Goal: Task Accomplishment & Management: Complete application form

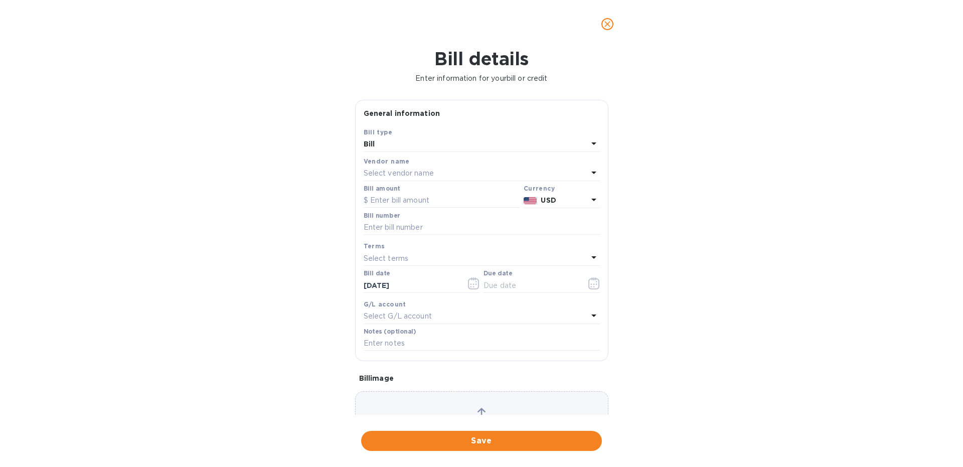
click at [406, 178] on p "Select vendor name" at bounding box center [399, 173] width 70 height 11
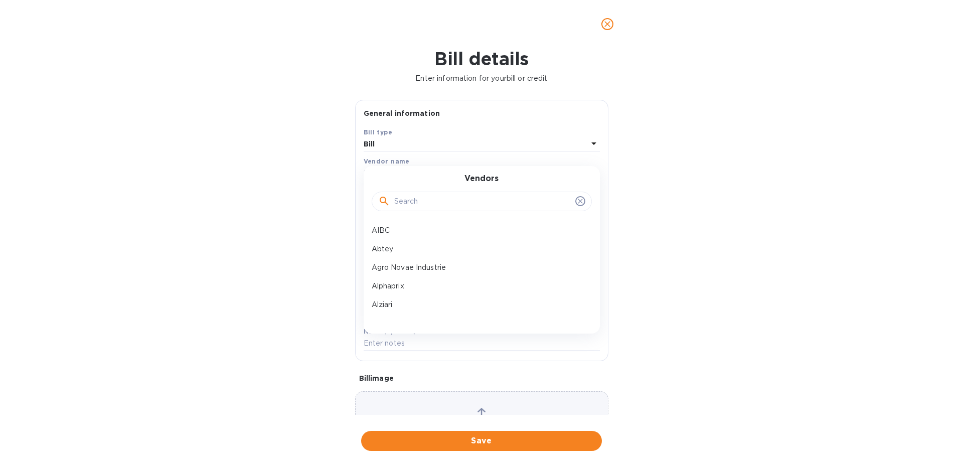
click at [403, 205] on input "text" at bounding box center [482, 201] width 177 height 15
type input "t"
type input "brit"
click at [379, 230] on p "Britvic" at bounding box center [478, 230] width 212 height 11
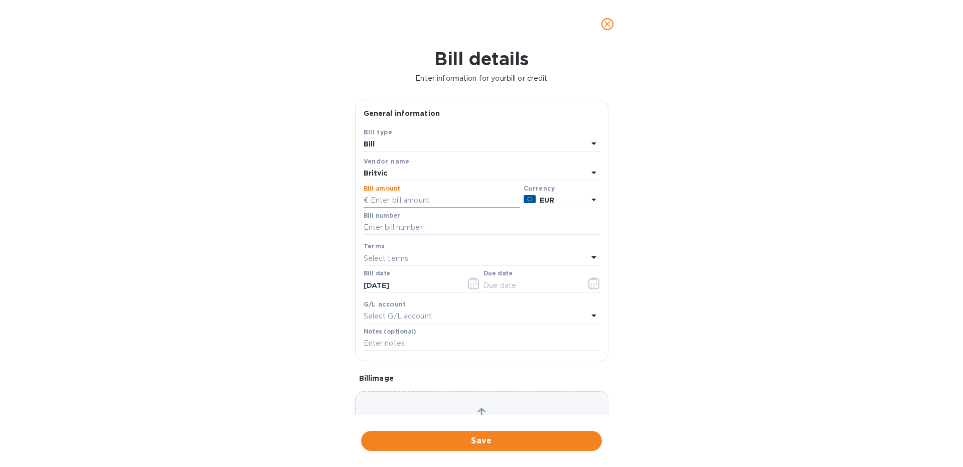
click at [388, 198] on input "text" at bounding box center [442, 200] width 156 height 15
paste input "24,144.67"
type input "24,144.67"
click at [375, 221] on input "text" at bounding box center [482, 227] width 236 height 15
type input "7N 3886"
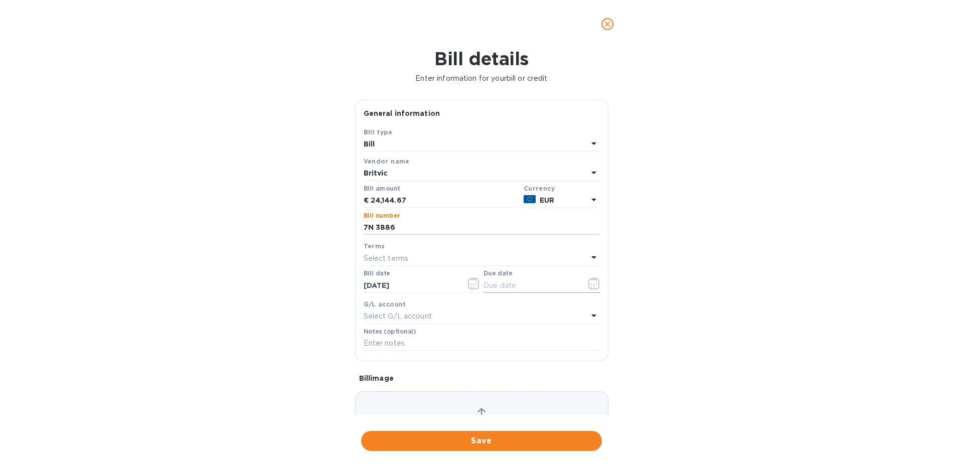
click at [595, 285] on icon "button" at bounding box center [595, 283] width 12 height 12
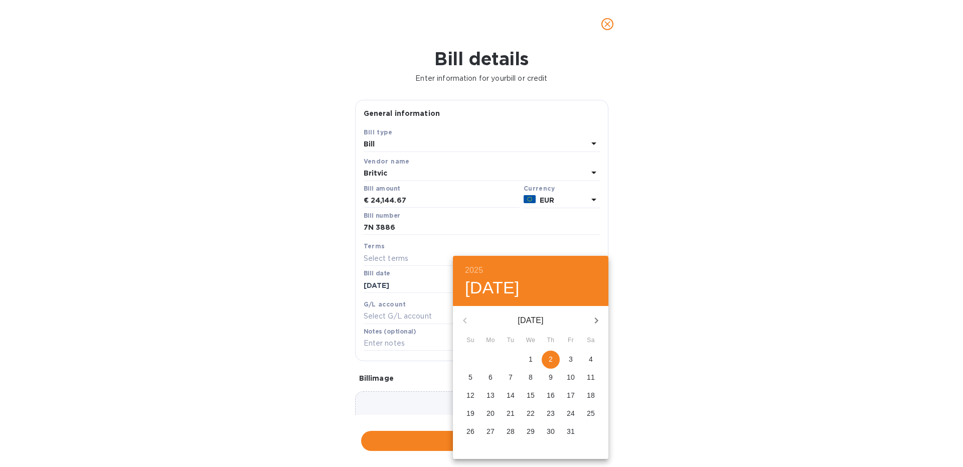
click at [592, 316] on icon "button" at bounding box center [597, 321] width 12 height 12
click at [471, 378] on p "2" at bounding box center [471, 377] width 4 height 10
type input "[DATE]"
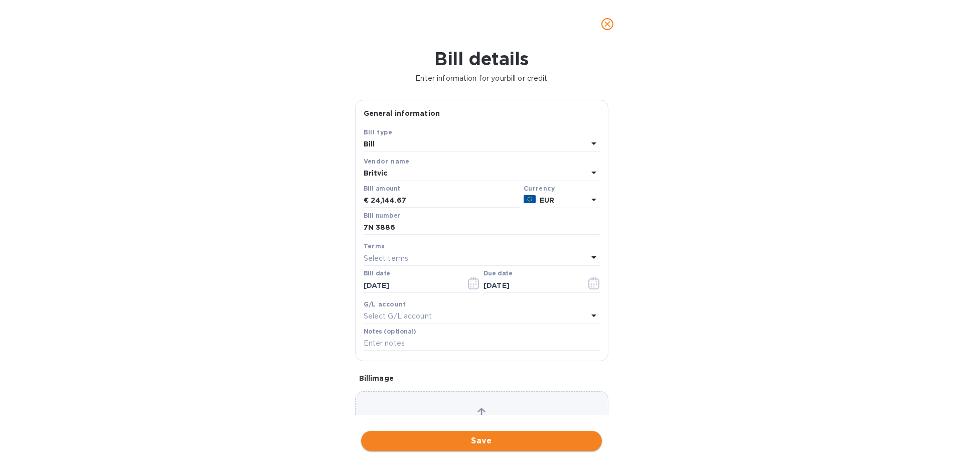
click at [458, 440] on span "Save" at bounding box center [481, 441] width 225 height 12
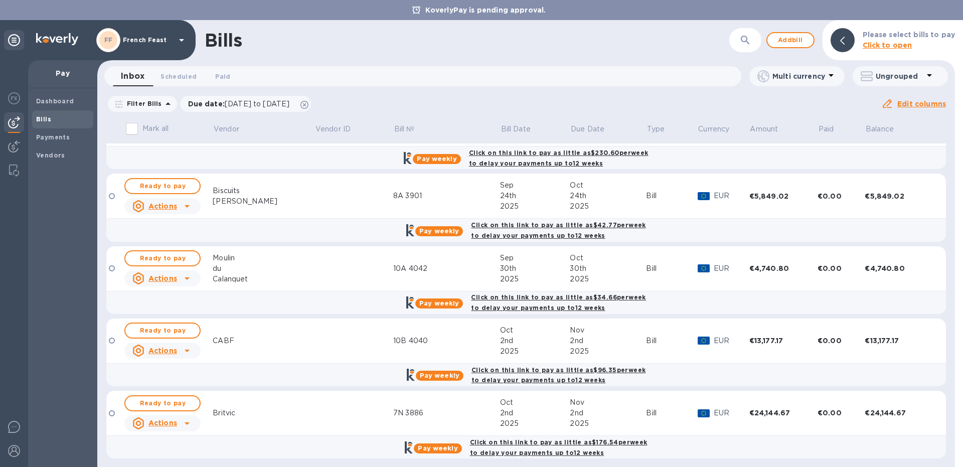
scroll to position [265, 0]
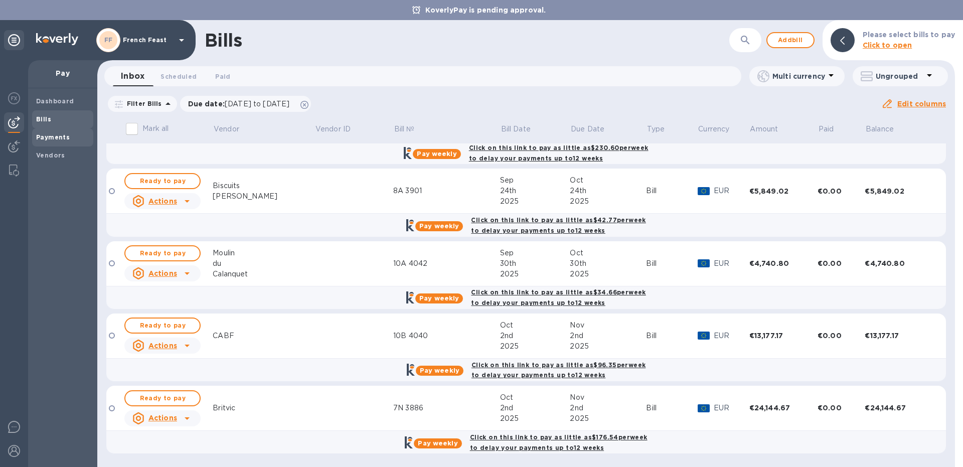
click at [65, 141] on b "Payments" at bounding box center [53, 137] width 34 height 8
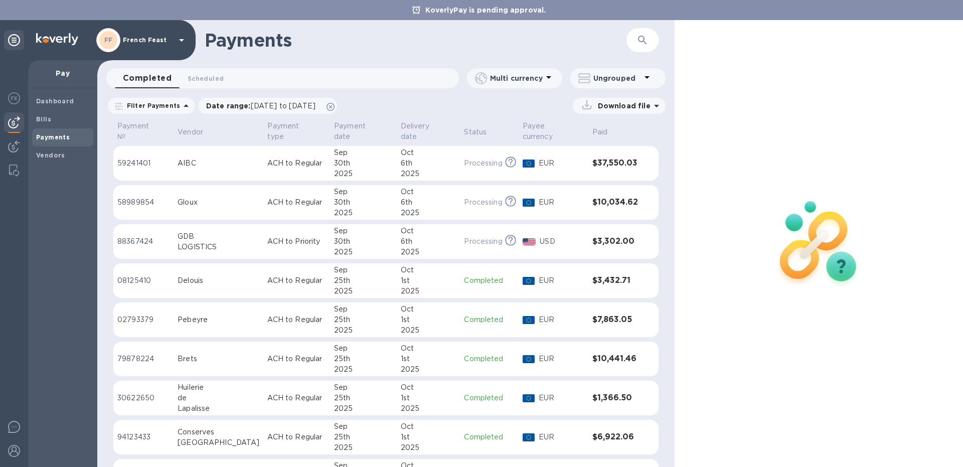
click at [265, 147] on td "ACH to Regular" at bounding box center [296, 163] width 67 height 35
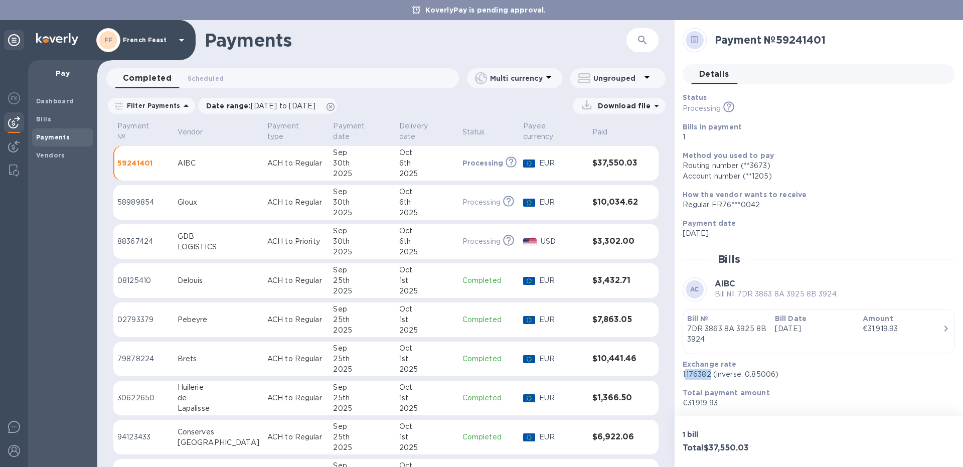
drag, startPoint x: 711, startPoint y: 372, endPoint x: 685, endPoint y: 374, distance: 25.7
click at [685, 374] on p "1.176382 (inverse: 0.85006)" at bounding box center [815, 374] width 264 height 11
copy p ".176382"
click at [727, 389] on b "Total payment amount" at bounding box center [726, 393] width 87 height 8
click at [695, 374] on p "1.176382 (inverse: 0.85006)" at bounding box center [815, 374] width 264 height 11
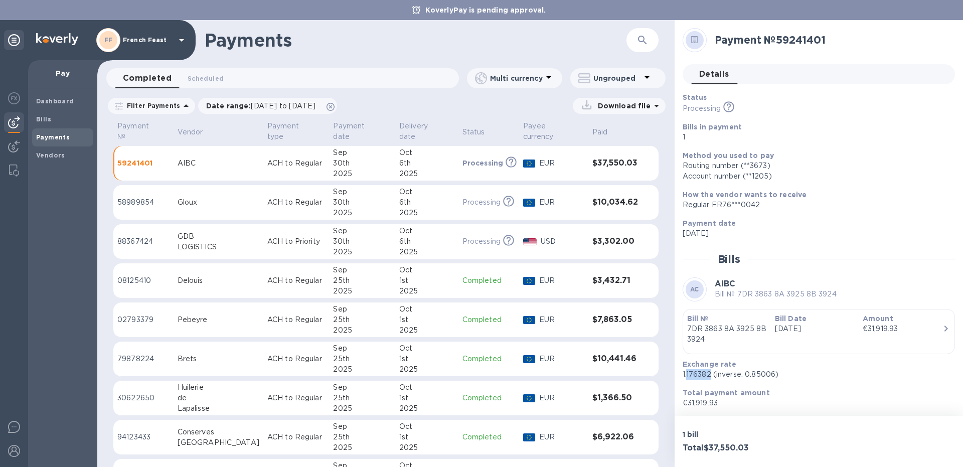
click at [695, 374] on p "1.176382 (inverse: 0.85006)" at bounding box center [815, 374] width 264 height 11
click at [712, 383] on div "Exchange rate 1.176382 (inverse: 0.85006)" at bounding box center [815, 369] width 272 height 29
drag, startPoint x: 710, startPoint y: 375, endPoint x: 682, endPoint y: 371, distance: 27.4
click at [682, 371] on div "Exchange rate 1.176382 (inverse: 0.85006)" at bounding box center [815, 369] width 272 height 29
copy p "1.176382"
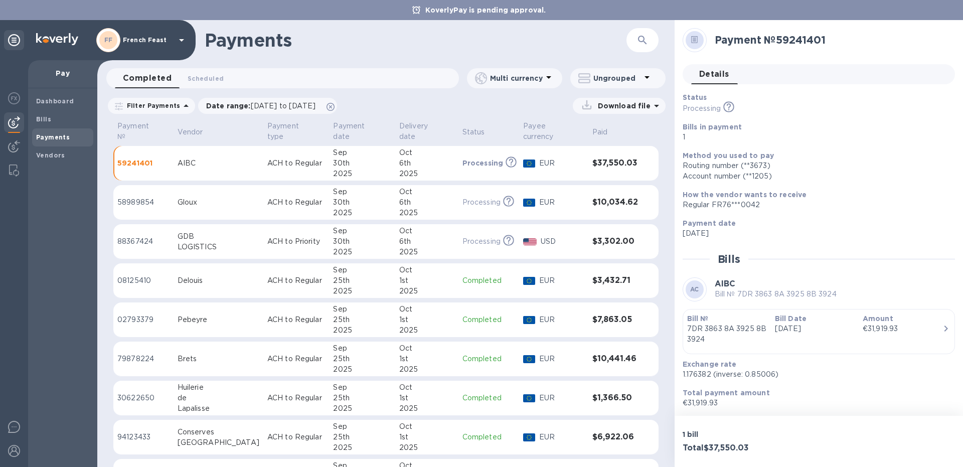
click at [370, 208] on div "2025" at bounding box center [362, 213] width 58 height 11
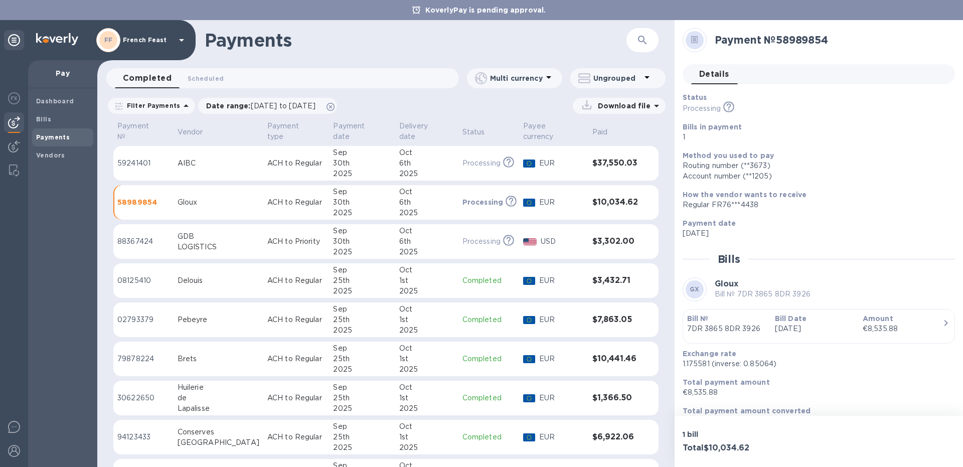
click at [267, 158] on p "ACH to Regular" at bounding box center [296, 163] width 58 height 11
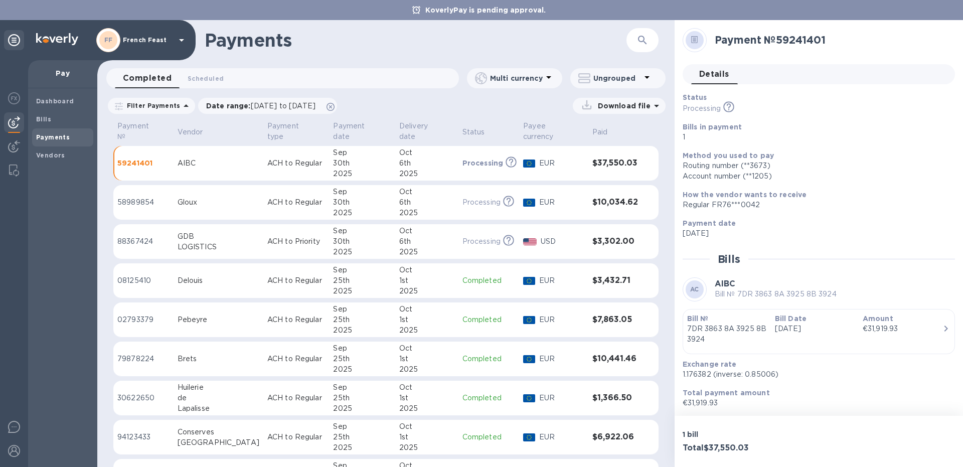
click at [263, 199] on td "ACH to Regular" at bounding box center [296, 202] width 66 height 35
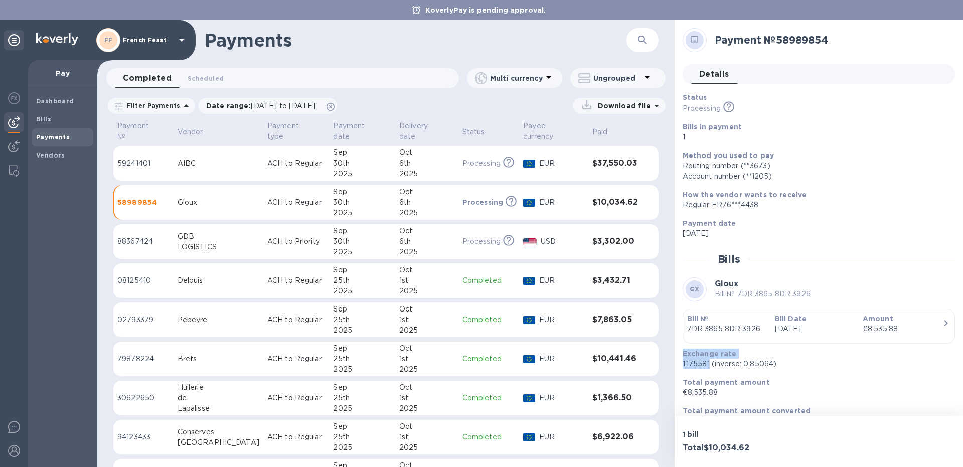
drag, startPoint x: 710, startPoint y: 364, endPoint x: 679, endPoint y: 358, distance: 31.2
click at [679, 358] on div "Exchange rate 1.175581 (inverse: 0.85064)" at bounding box center [815, 359] width 272 height 29
drag, startPoint x: 681, startPoint y: 364, endPoint x: 711, endPoint y: 364, distance: 29.6
click at [711, 364] on div "Exchange rate 1.175581 (inverse: 0.85064)" at bounding box center [815, 359] width 272 height 29
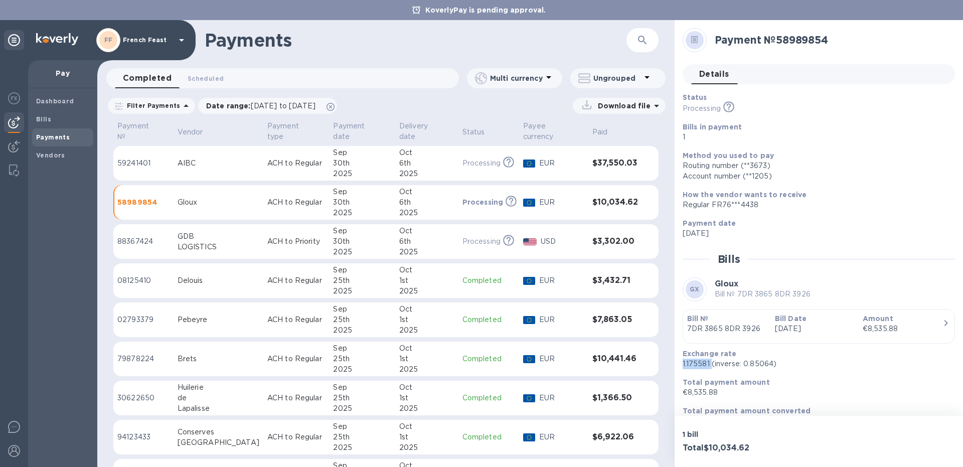
copy p "1.175581"
click at [180, 276] on td "Delouis" at bounding box center [219, 280] width 90 height 35
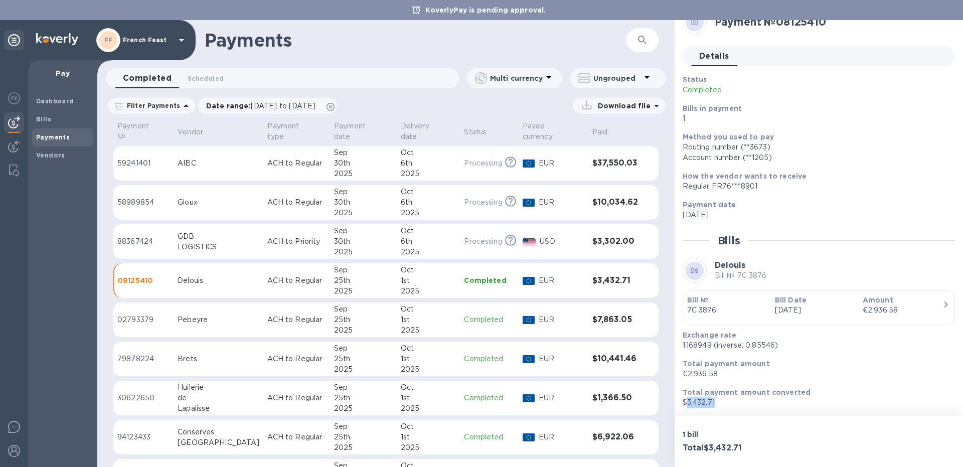
drag, startPoint x: 718, startPoint y: 402, endPoint x: 687, endPoint y: 404, distance: 30.6
click at [687, 404] on p "$3,432.71" at bounding box center [815, 402] width 264 height 11
copy p "3,432.71"
drag, startPoint x: 721, startPoint y: 373, endPoint x: 688, endPoint y: 373, distance: 32.6
click at [688, 373] on p "€2,936.58" at bounding box center [815, 374] width 264 height 11
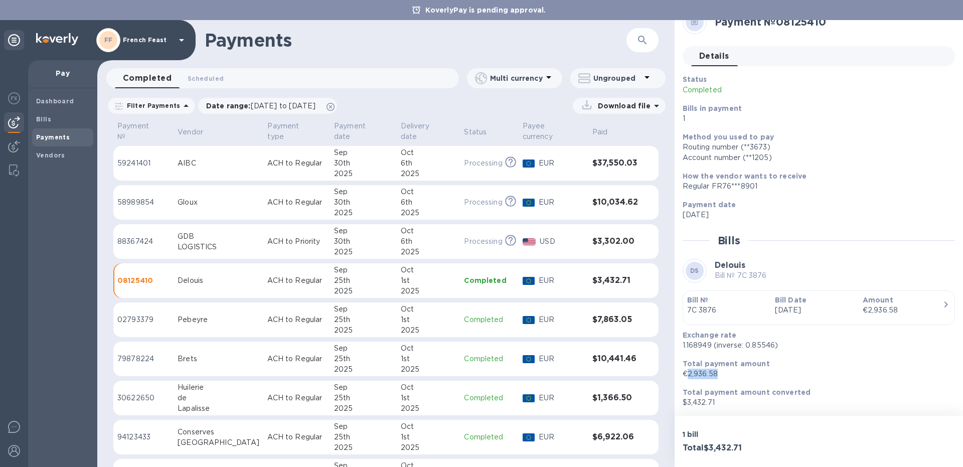
copy p "2,936.58"
click at [181, 313] on td "Pebeyre" at bounding box center [219, 320] width 90 height 35
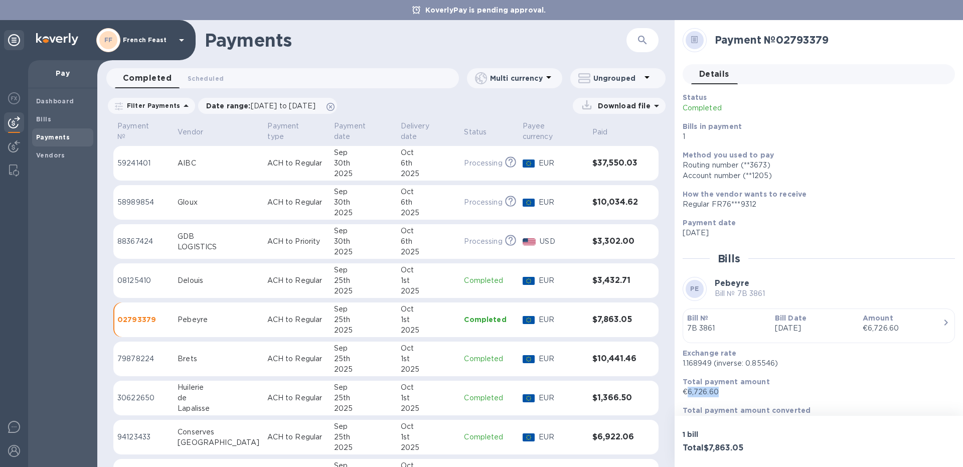
drag, startPoint x: 719, startPoint y: 390, endPoint x: 688, endPoint y: 392, distance: 30.6
click at [688, 392] on p "€6,726.60" at bounding box center [815, 392] width 264 height 11
copy p "6,726.60"
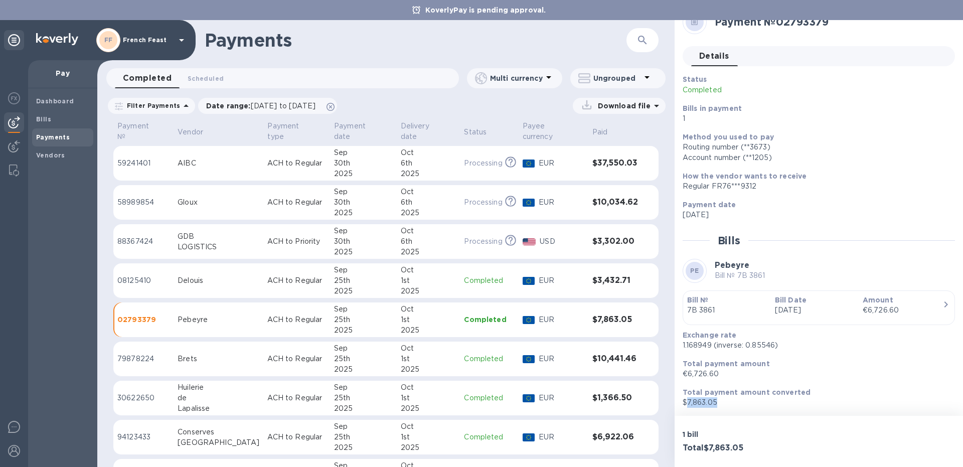
drag, startPoint x: 719, startPoint y: 400, endPoint x: 687, endPoint y: 401, distance: 31.6
click at [687, 401] on p "$7,863.05" at bounding box center [815, 402] width 264 height 11
copy p "7,863.05"
click at [169, 354] on p "79878224" at bounding box center [143, 359] width 52 height 11
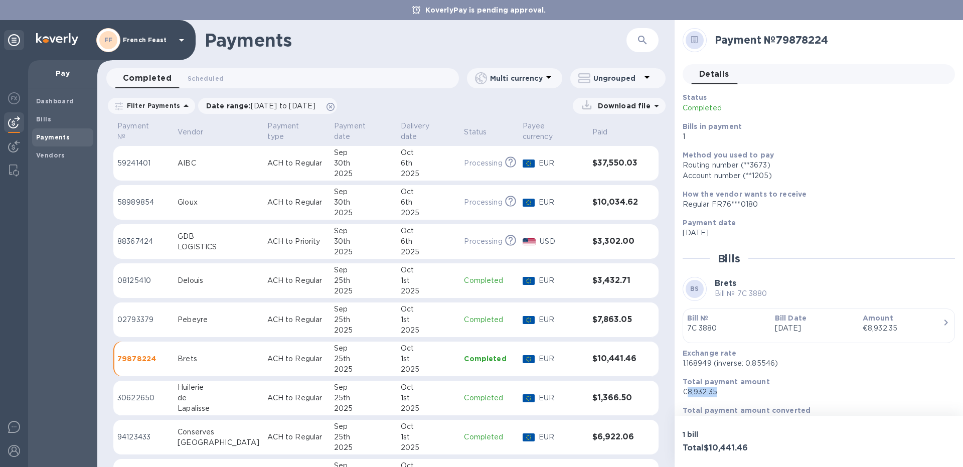
drag, startPoint x: 719, startPoint y: 395, endPoint x: 687, endPoint y: 395, distance: 31.6
click at [687, 395] on p "€8,932.35" at bounding box center [815, 392] width 264 height 11
copy p "8,932.35"
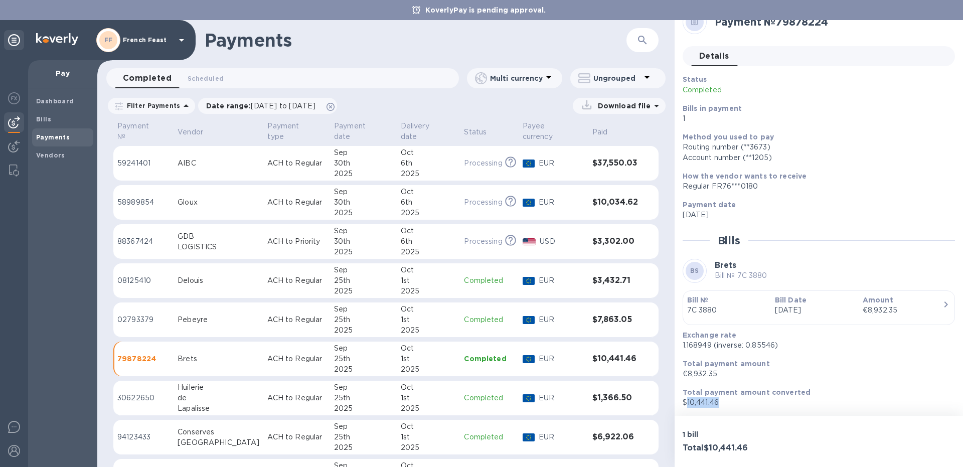
drag, startPoint x: 732, startPoint y: 405, endPoint x: 687, endPoint y: 406, distance: 45.2
click at [687, 406] on p "$10,441.46" at bounding box center [815, 402] width 264 height 11
copy p "10,441.46"
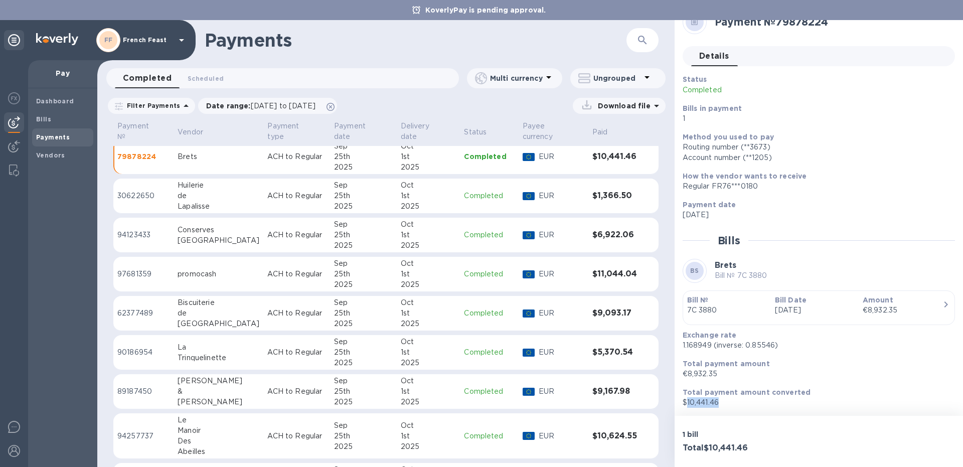
scroll to position [208, 0]
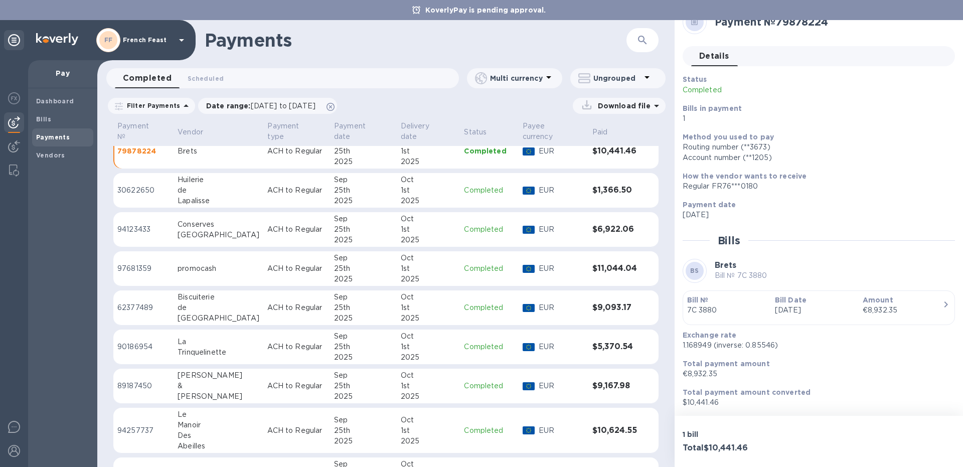
click at [288, 185] on p "ACH to Regular" at bounding box center [296, 190] width 59 height 11
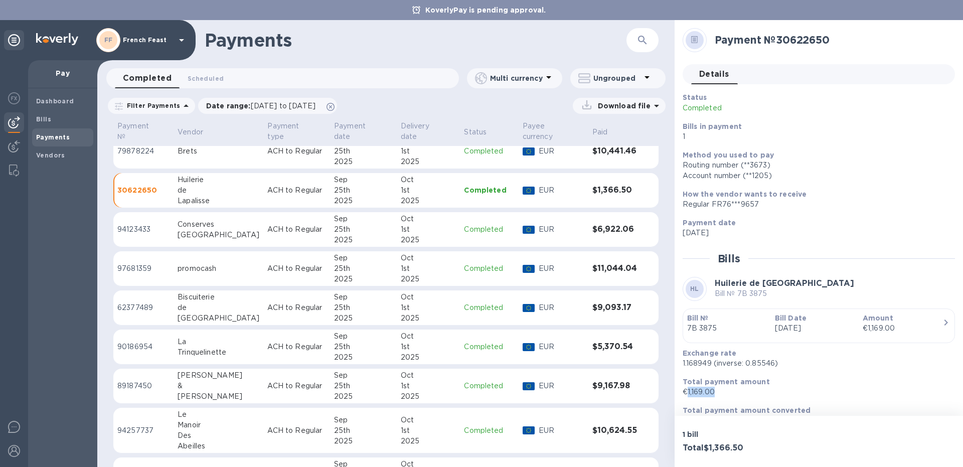
drag, startPoint x: 717, startPoint y: 390, endPoint x: 687, endPoint y: 393, distance: 29.3
click at [687, 393] on p "€1,169.00" at bounding box center [815, 392] width 264 height 11
copy p "1,169.00"
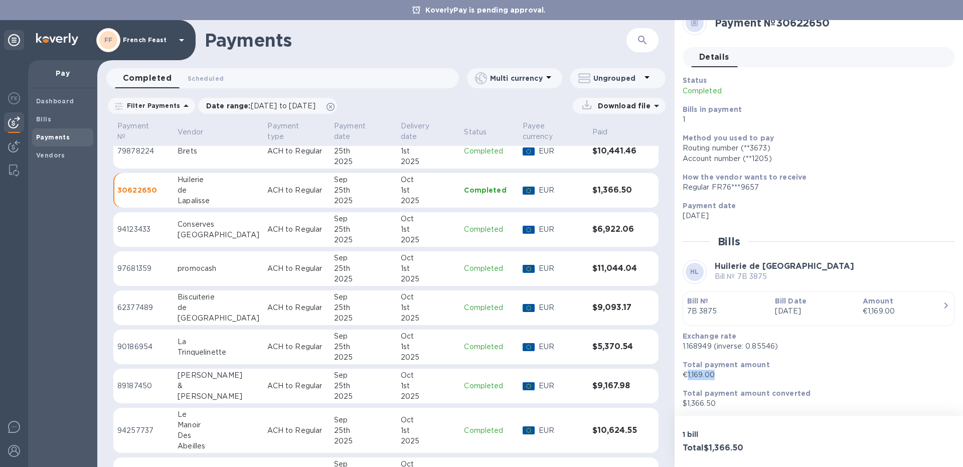
scroll to position [18, 0]
drag, startPoint x: 725, startPoint y: 406, endPoint x: 686, endPoint y: 407, distance: 38.1
click at [686, 407] on p "$1,366.50" at bounding box center [815, 402] width 264 height 11
click at [179, 225] on td "Conserves [GEOGRAPHIC_DATA]" at bounding box center [219, 229] width 90 height 35
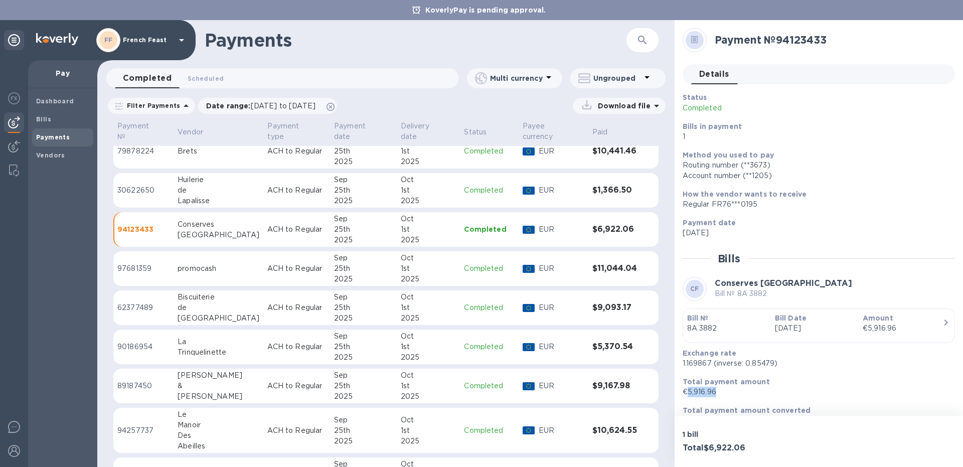
drag, startPoint x: 725, startPoint y: 396, endPoint x: 688, endPoint y: 390, distance: 37.0
click at [688, 390] on p "€5,916.96" at bounding box center [815, 392] width 264 height 11
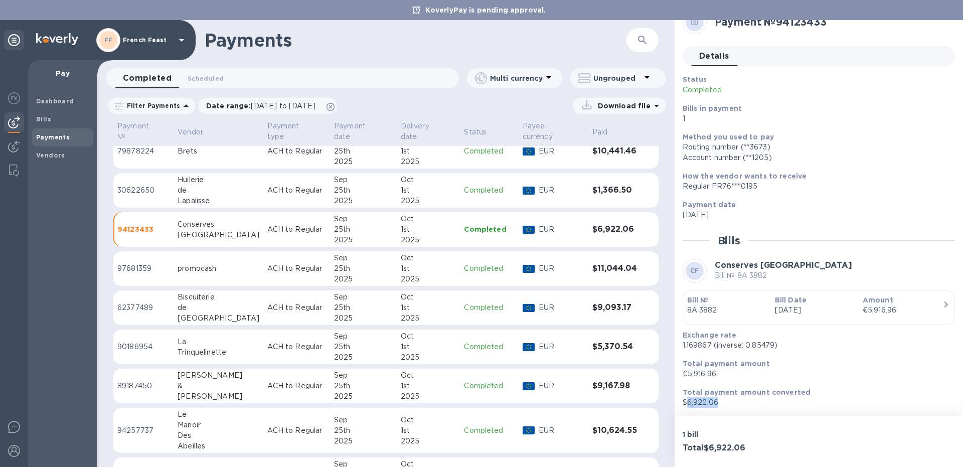
drag, startPoint x: 726, startPoint y: 400, endPoint x: 687, endPoint y: 406, distance: 38.5
click at [687, 406] on p "$6,922.06" at bounding box center [815, 402] width 264 height 11
click at [157, 252] on td "97681359" at bounding box center [143, 268] width 60 height 35
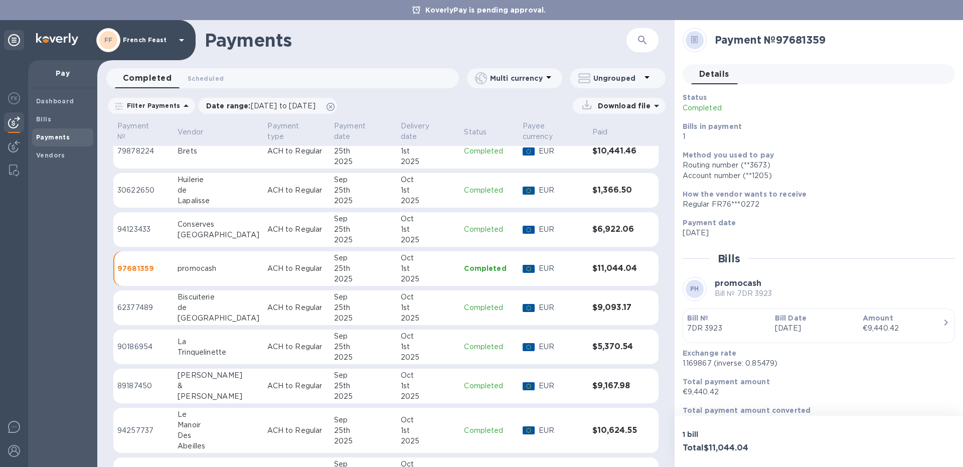
click at [726, 390] on p "€9,440.42" at bounding box center [815, 392] width 264 height 11
drag, startPoint x: 713, startPoint y: 363, endPoint x: 678, endPoint y: 366, distance: 34.3
click at [678, 366] on div "Payment № 97681359 Details 0 Status Completed Bills in payment 1 Method you use…" at bounding box center [819, 218] width 289 height 396
click at [205, 303] on div "de" at bounding box center [219, 308] width 82 height 11
drag, startPoint x: 689, startPoint y: 390, endPoint x: 738, endPoint y: 398, distance: 49.3
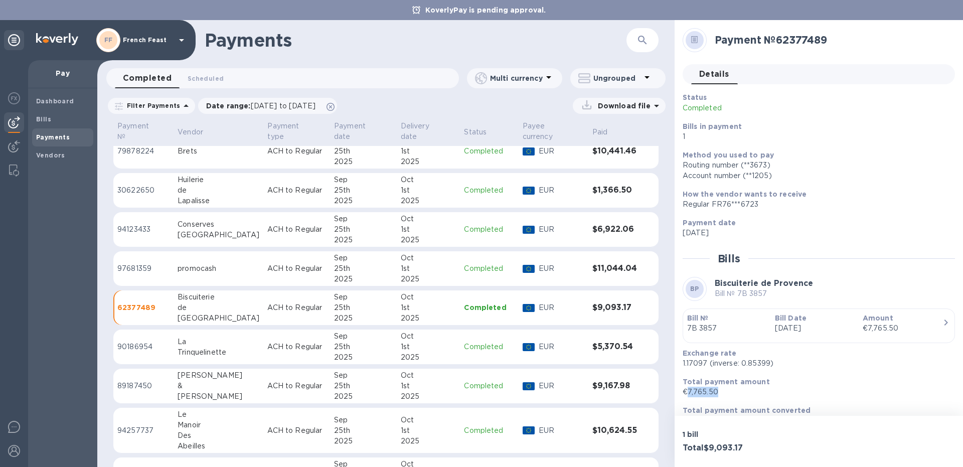
click at [738, 398] on div "Total payment amount €7,765.50" at bounding box center [815, 387] width 272 height 29
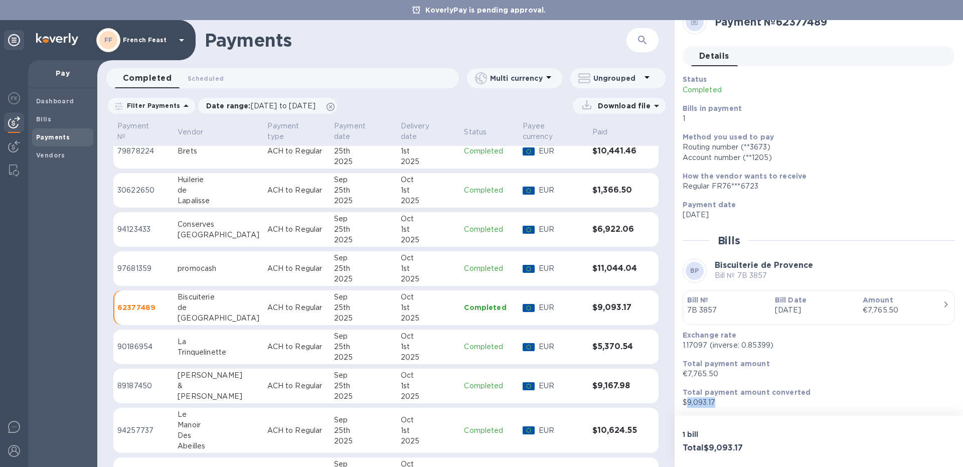
drag, startPoint x: 716, startPoint y: 401, endPoint x: 688, endPoint y: 406, distance: 27.5
click at [688, 406] on p "$9,093.17" at bounding box center [815, 402] width 264 height 11
click at [207, 337] on div "La" at bounding box center [219, 342] width 82 height 11
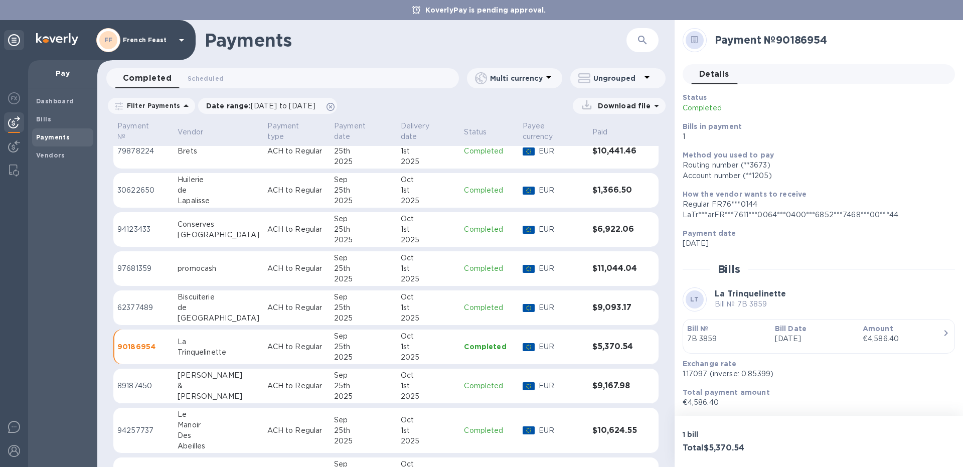
scroll to position [29, 0]
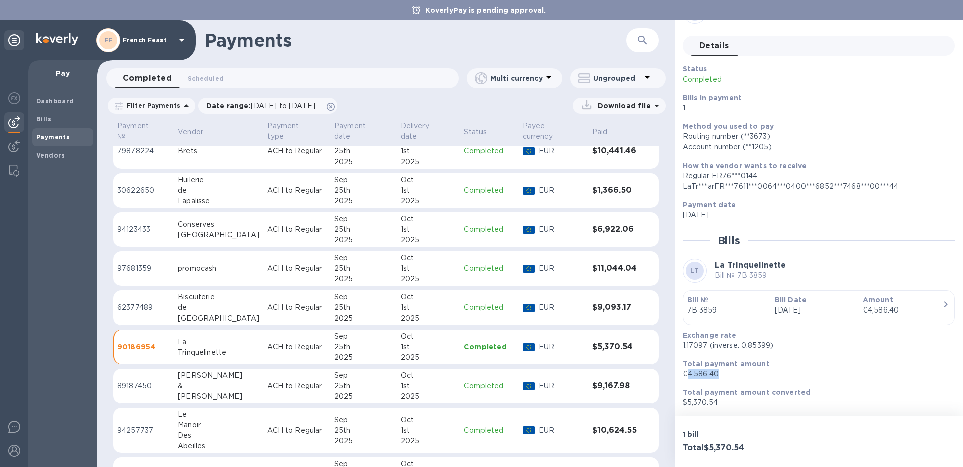
drag, startPoint x: 720, startPoint y: 373, endPoint x: 688, endPoint y: 374, distance: 31.6
click at [688, 374] on p "€4,586.40" at bounding box center [815, 374] width 264 height 11
drag, startPoint x: 719, startPoint y: 404, endPoint x: 686, endPoint y: 400, distance: 32.8
click at [686, 400] on p "$5,370.54" at bounding box center [815, 402] width 264 height 11
click at [797, 378] on p "€4,586.40" at bounding box center [815, 374] width 264 height 11
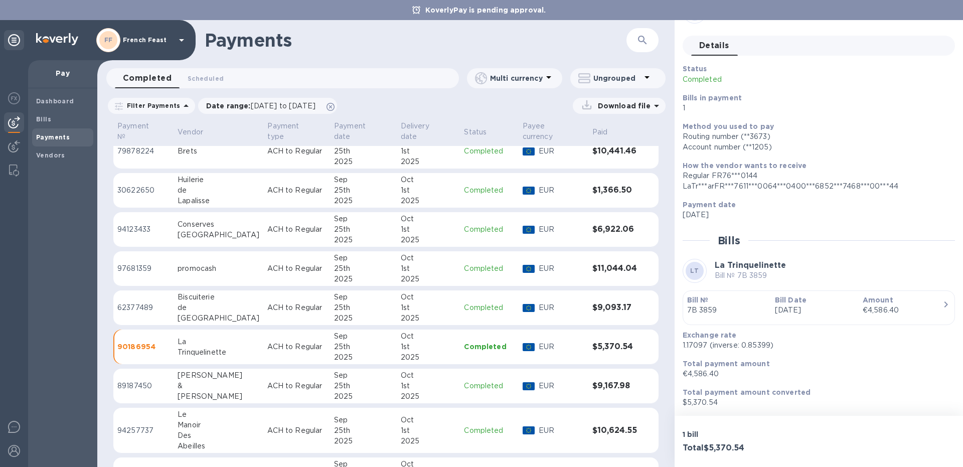
click at [174, 375] on td "89187450" at bounding box center [143, 386] width 60 height 35
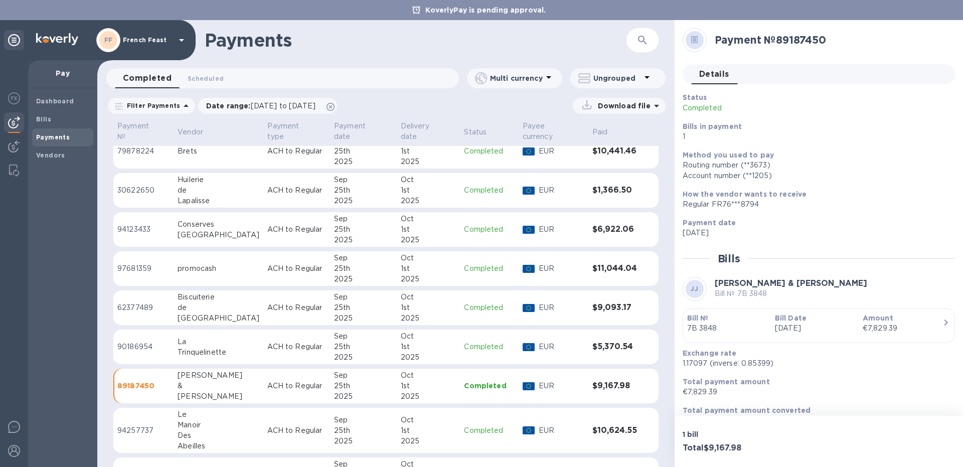
scroll to position [18, 0]
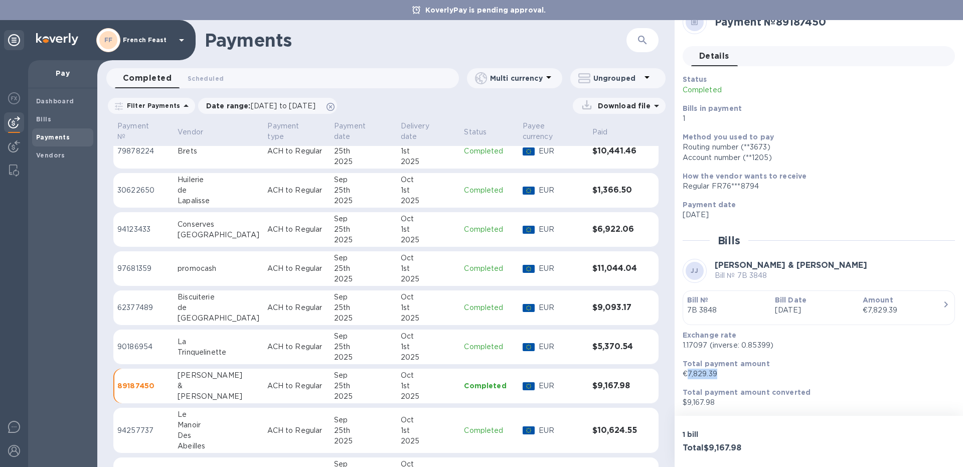
drag, startPoint x: 724, startPoint y: 376, endPoint x: 686, endPoint y: 374, distance: 37.2
click at [686, 374] on p "€7,829.39" at bounding box center [815, 374] width 264 height 11
drag, startPoint x: 718, startPoint y: 400, endPoint x: 688, endPoint y: 403, distance: 30.2
click at [688, 403] on p "$9,167.98" at bounding box center [815, 402] width 264 height 11
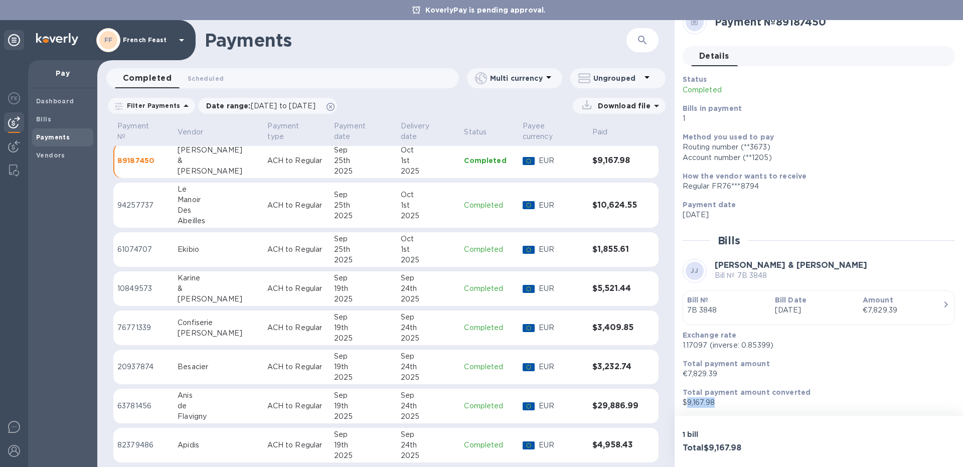
scroll to position [439, 0]
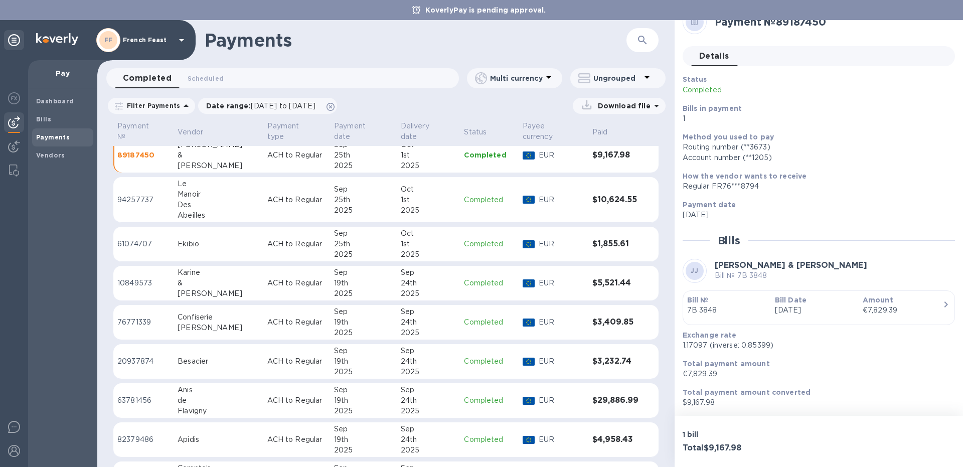
click at [207, 200] on div "Des" at bounding box center [219, 205] width 82 height 11
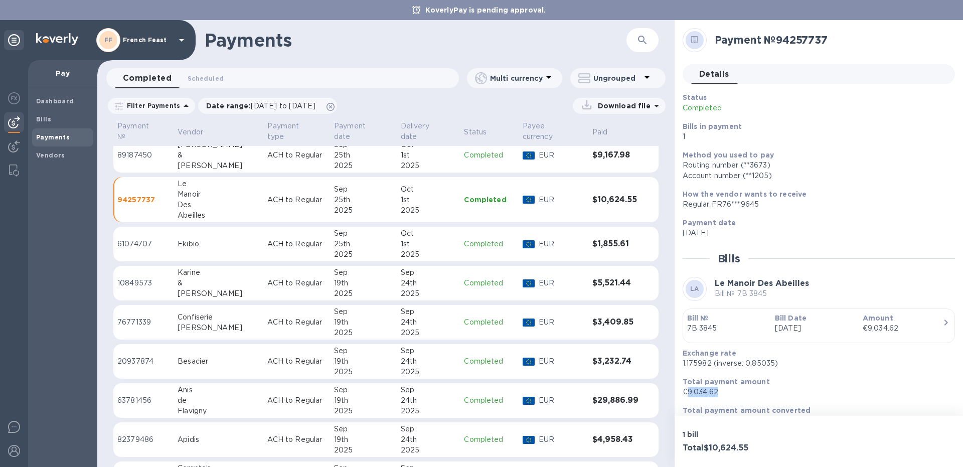
drag, startPoint x: 722, startPoint y: 391, endPoint x: 687, endPoint y: 392, distance: 34.7
click at [687, 392] on p "€9,034.62" at bounding box center [815, 392] width 264 height 11
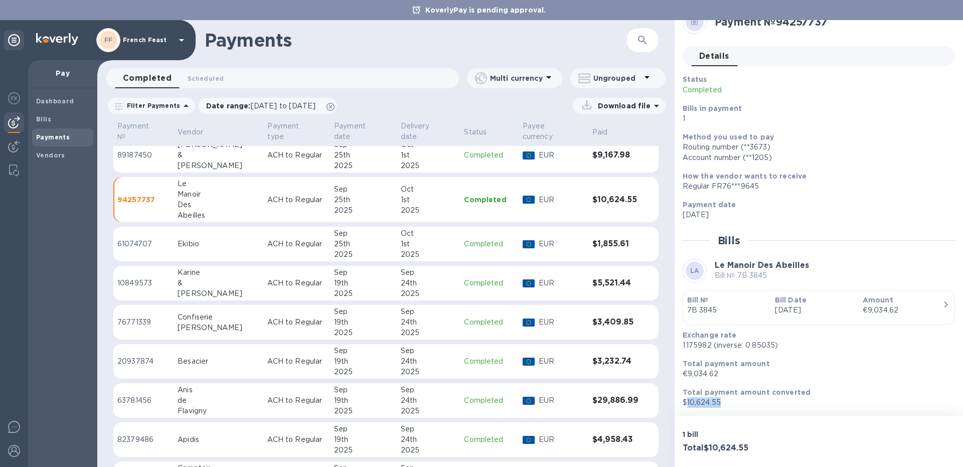
drag, startPoint x: 716, startPoint y: 404, endPoint x: 688, endPoint y: 404, distance: 27.1
click at [688, 404] on p "$10,624.55" at bounding box center [815, 402] width 264 height 11
click at [182, 227] on td "Ekibio" at bounding box center [219, 244] width 90 height 35
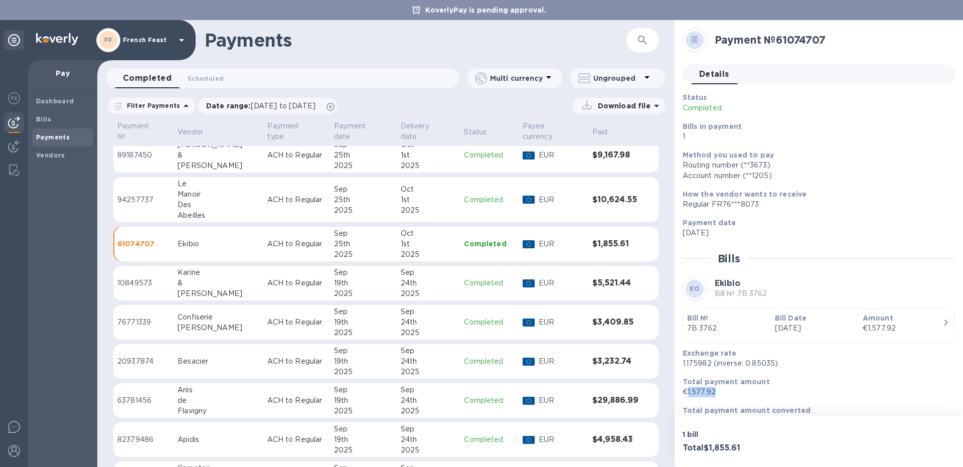
drag, startPoint x: 721, startPoint y: 390, endPoint x: 687, endPoint y: 391, distance: 33.1
click at [687, 391] on p "€1,577.92" at bounding box center [815, 392] width 264 height 11
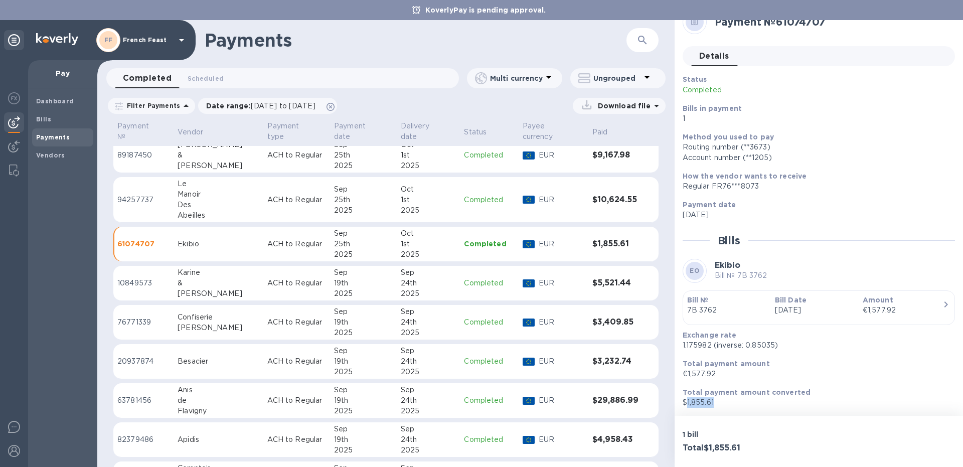
drag, startPoint x: 715, startPoint y: 401, endPoint x: 685, endPoint y: 404, distance: 29.8
click at [685, 404] on p "$1,855.61" at bounding box center [815, 402] width 264 height 11
click at [263, 268] on td "ACH to Regular" at bounding box center [296, 283] width 67 height 35
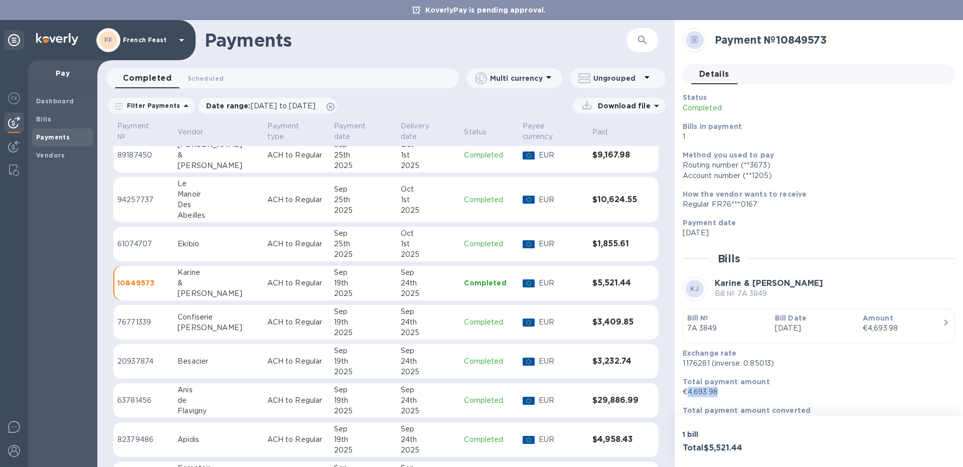
drag, startPoint x: 720, startPoint y: 391, endPoint x: 687, endPoint y: 393, distance: 32.2
click at [687, 393] on p "€4,693.98" at bounding box center [815, 392] width 264 height 11
click at [268, 317] on p "ACH to Regular" at bounding box center [296, 322] width 59 height 11
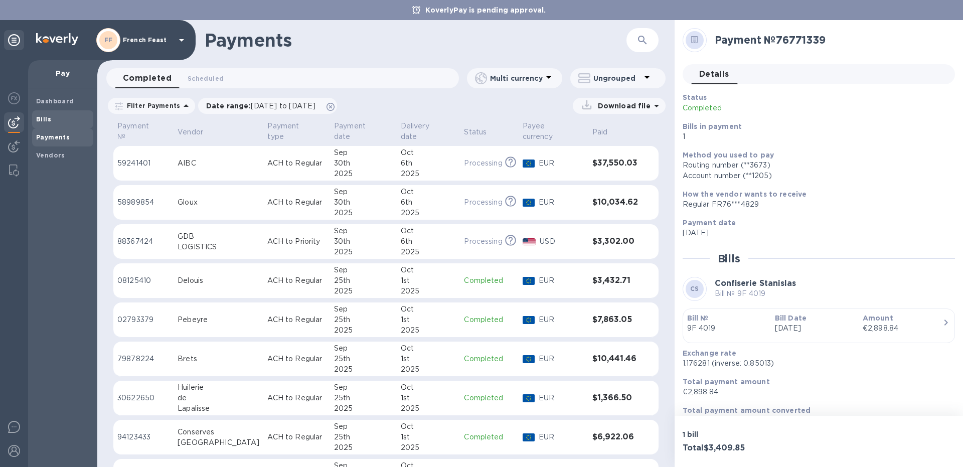
click at [50, 118] on b "Bills" at bounding box center [43, 119] width 15 height 8
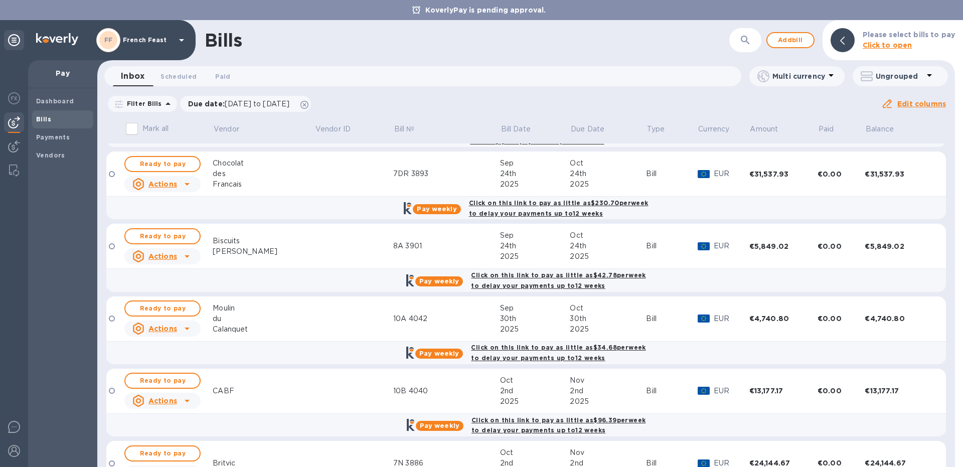
scroll to position [220, 0]
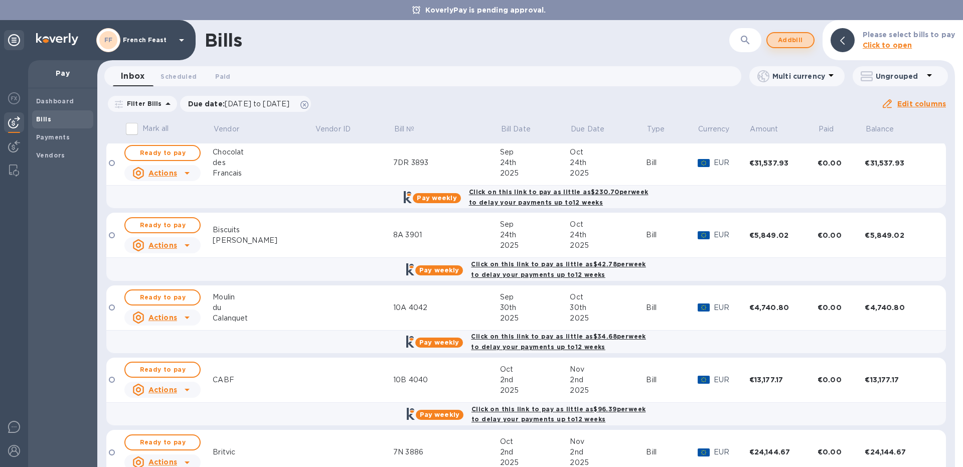
click at [797, 41] on span "Add bill" at bounding box center [791, 40] width 30 height 12
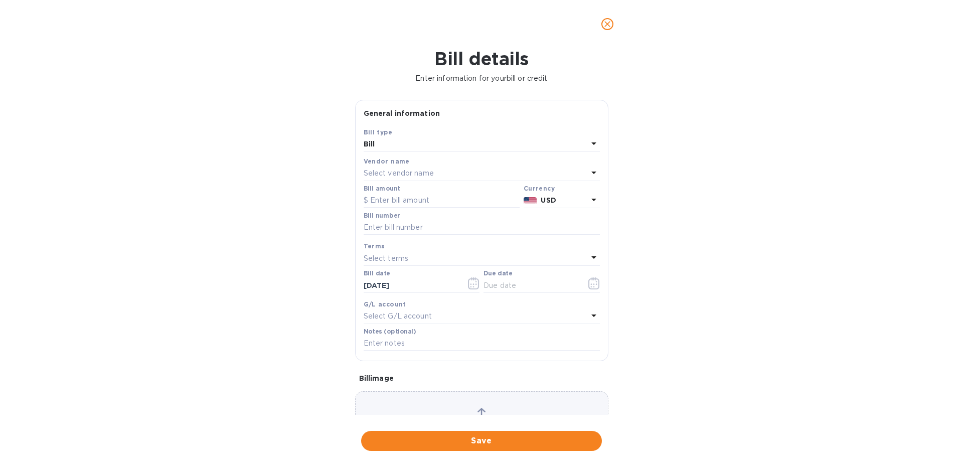
click at [411, 175] on p "Select vendor name" at bounding box center [399, 173] width 70 height 11
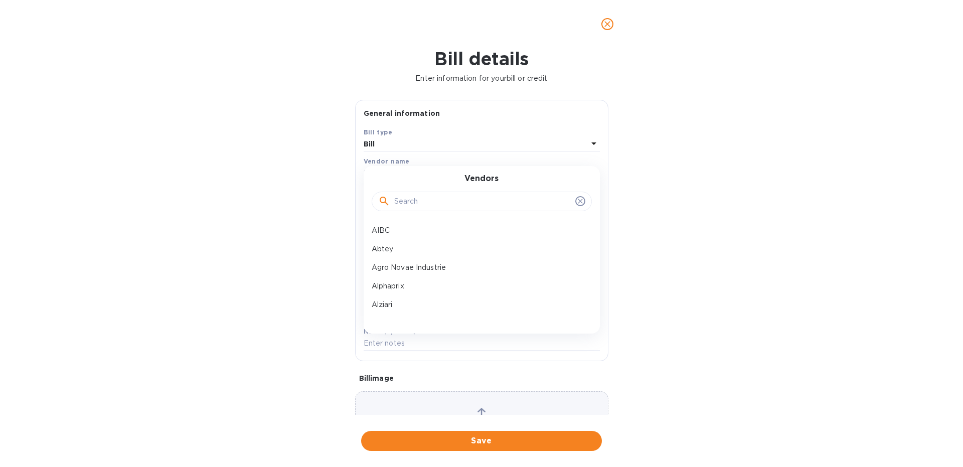
click at [411, 202] on input "text" at bounding box center [482, 201] width 177 height 15
type input "marc"
click at [408, 225] on div "Maison Marc" at bounding box center [478, 230] width 220 height 19
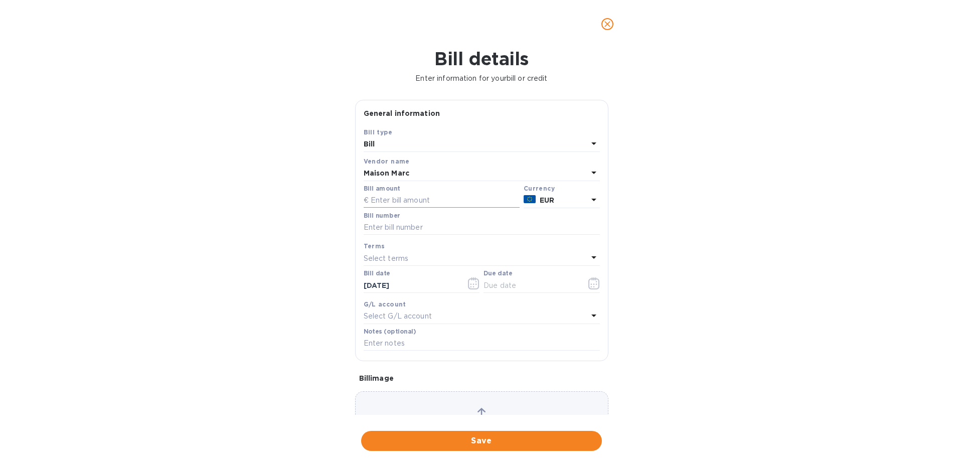
click at [385, 197] on input "text" at bounding box center [442, 200] width 156 height 15
paste input "5,283.00"
type input "5,283.00"
click at [365, 228] on input "text" at bounding box center [482, 227] width 236 height 15
type input "8A 3945"
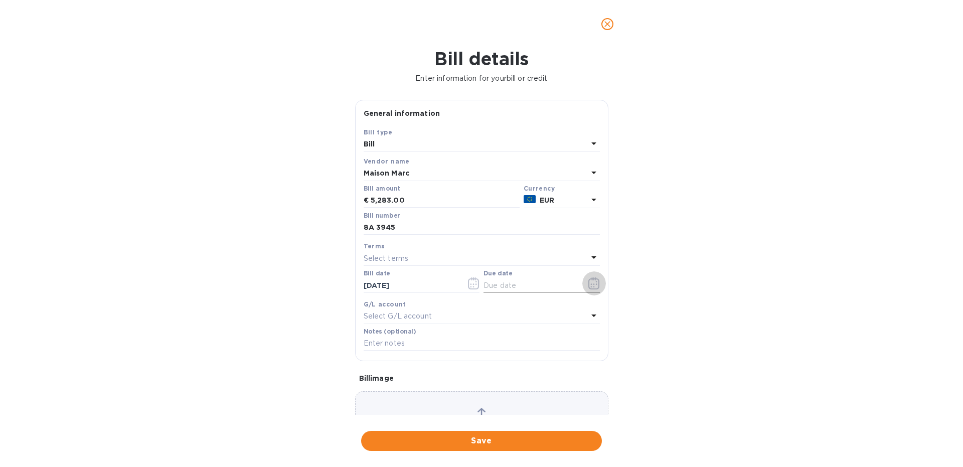
click at [595, 283] on icon "button" at bounding box center [595, 283] width 12 height 12
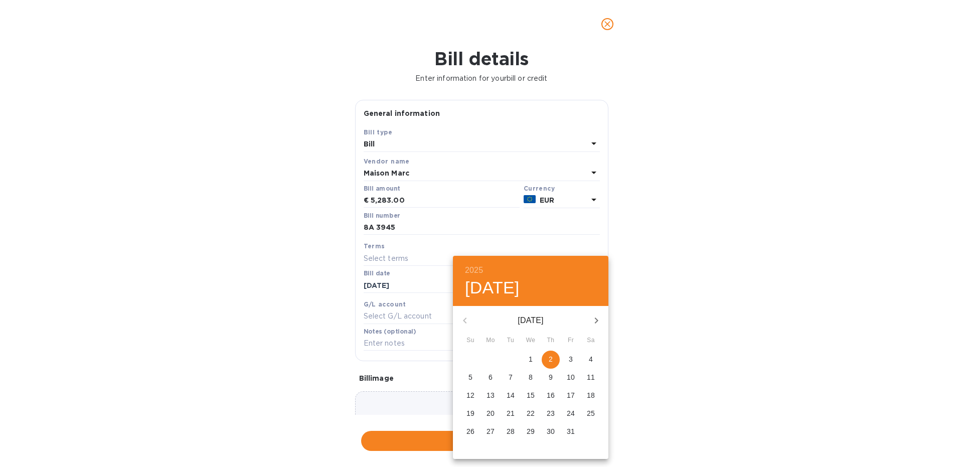
click at [599, 317] on icon "button" at bounding box center [597, 321] width 12 height 12
click at [473, 376] on span "2" at bounding box center [471, 377] width 18 height 10
type input "[DATE]"
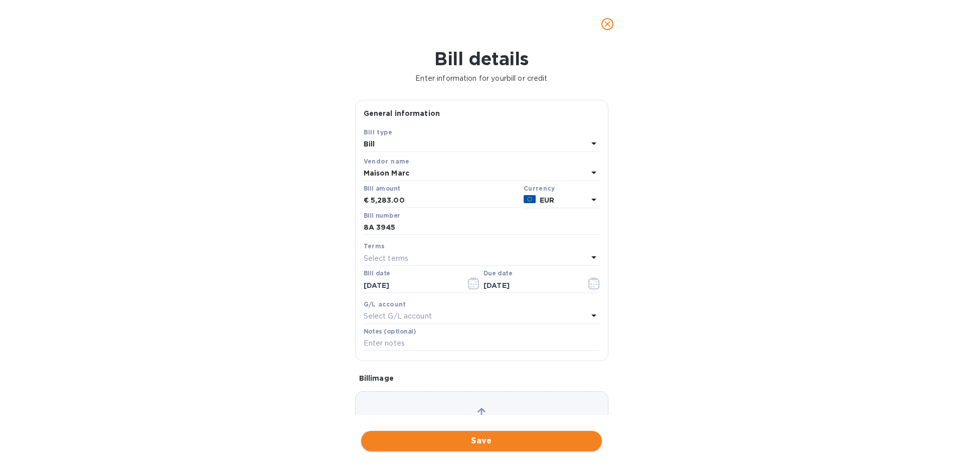
click at [447, 444] on span "Save" at bounding box center [481, 441] width 225 height 12
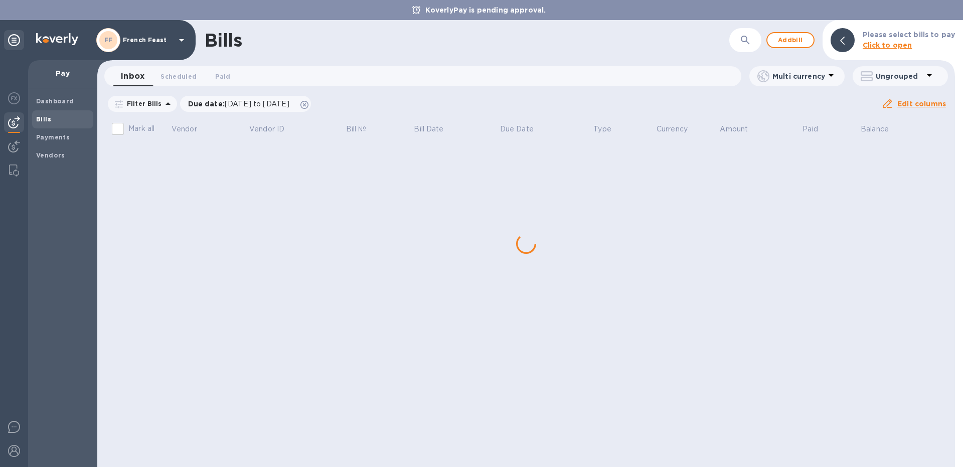
scroll to position [0, 0]
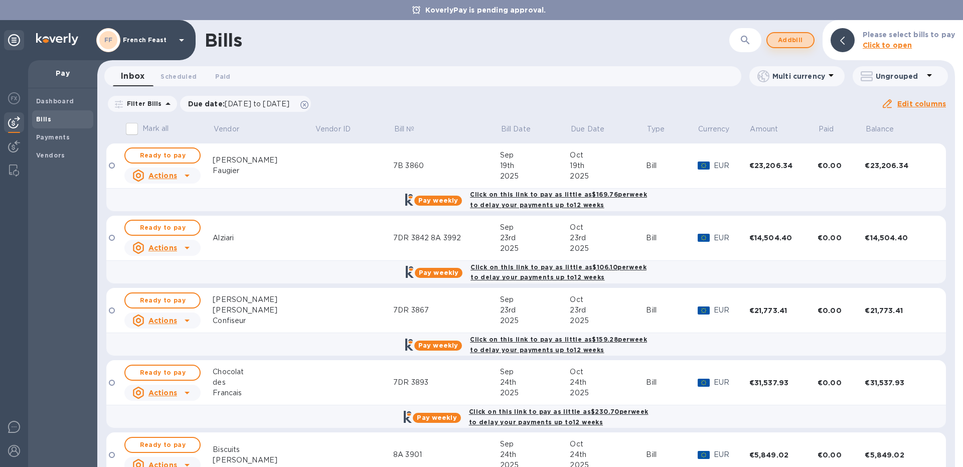
click at [781, 44] on span "Add bill" at bounding box center [791, 40] width 30 height 12
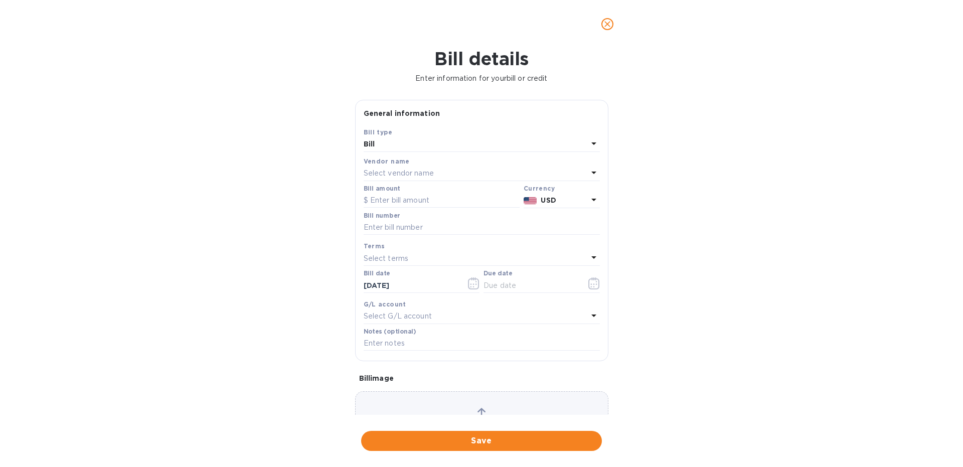
click at [401, 175] on p "Select vendor name" at bounding box center [399, 173] width 70 height 11
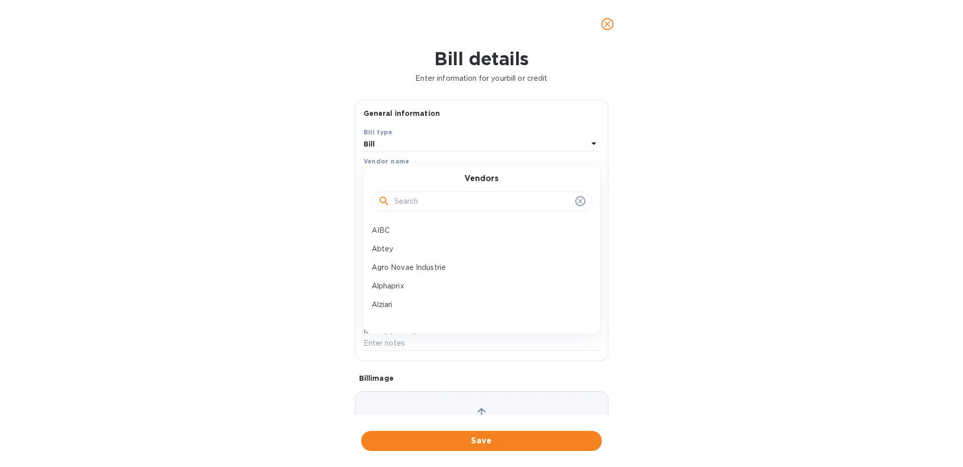
click at [405, 199] on input "text" at bounding box center [482, 201] width 177 height 15
type input "and"
click at [415, 267] on p "Andros" at bounding box center [478, 267] width 212 height 11
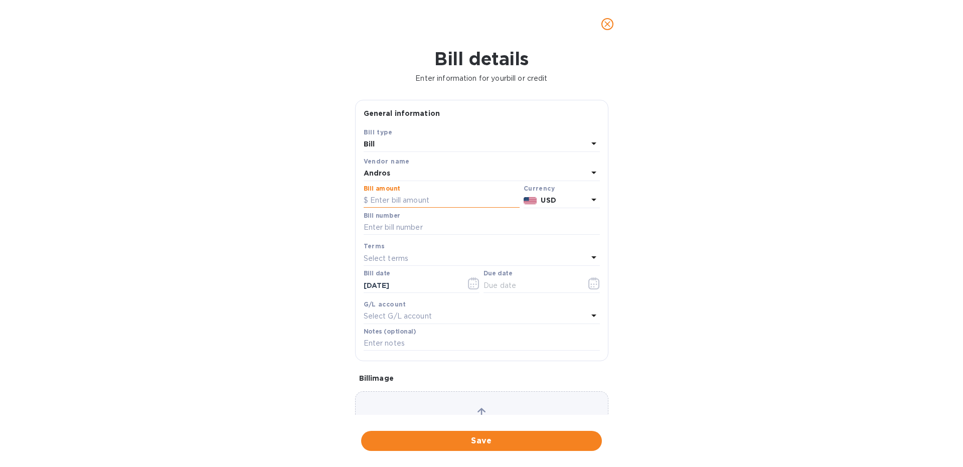
click at [390, 199] on input "text" at bounding box center [442, 200] width 156 height 15
paste input "7,285.74"
type input "7,285.74"
click at [385, 233] on input "text" at bounding box center [482, 227] width 236 height 15
type input "8B 3927"
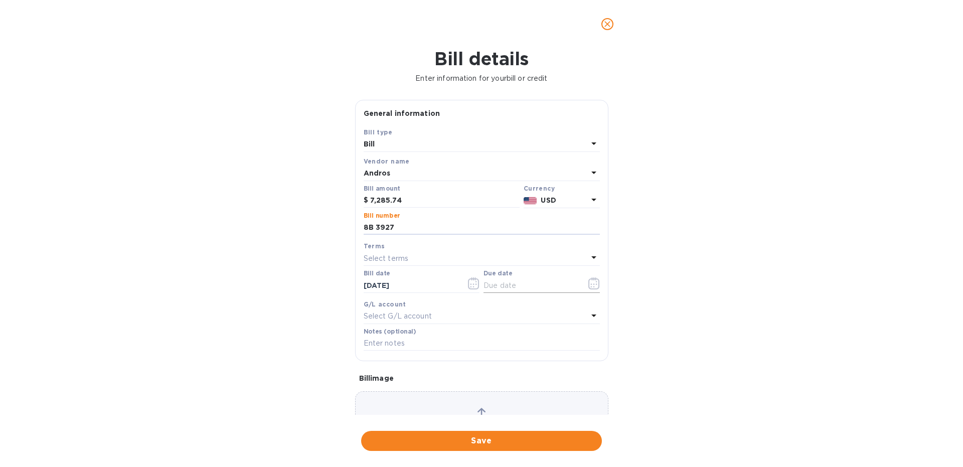
click at [598, 286] on icon "button" at bounding box center [595, 283] width 12 height 12
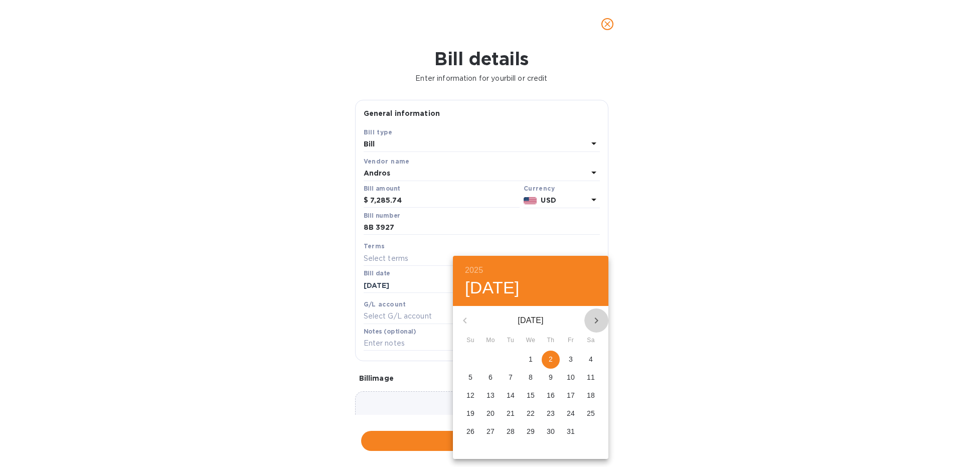
click at [593, 320] on icon "button" at bounding box center [597, 321] width 12 height 12
click at [477, 378] on span "2" at bounding box center [471, 377] width 18 height 10
type input "[DATE]"
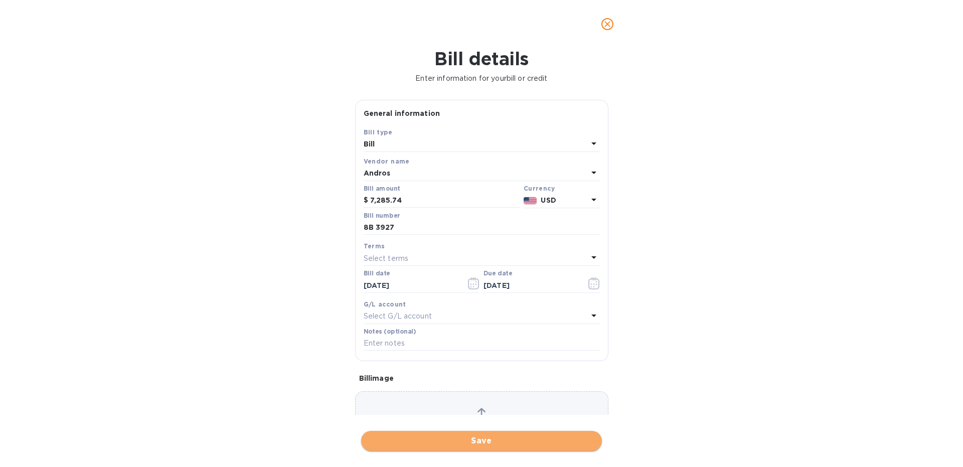
click at [472, 439] on span "Save" at bounding box center [481, 441] width 225 height 12
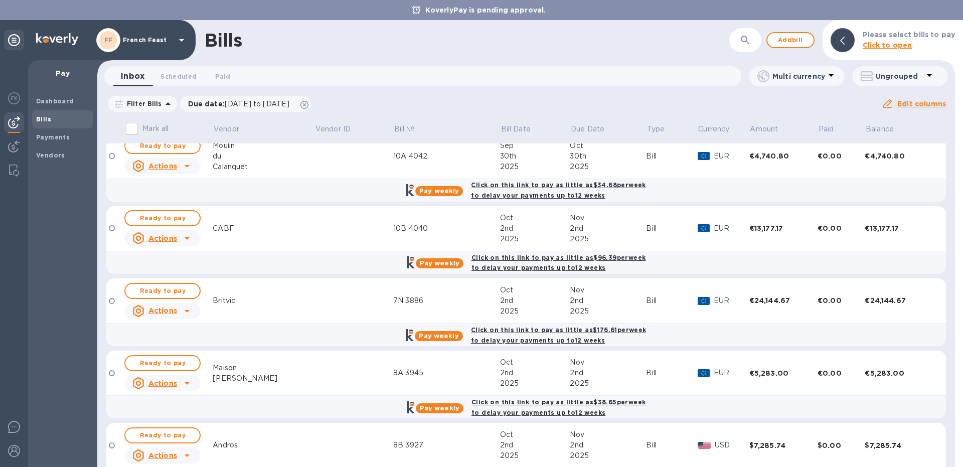
scroll to position [409, 0]
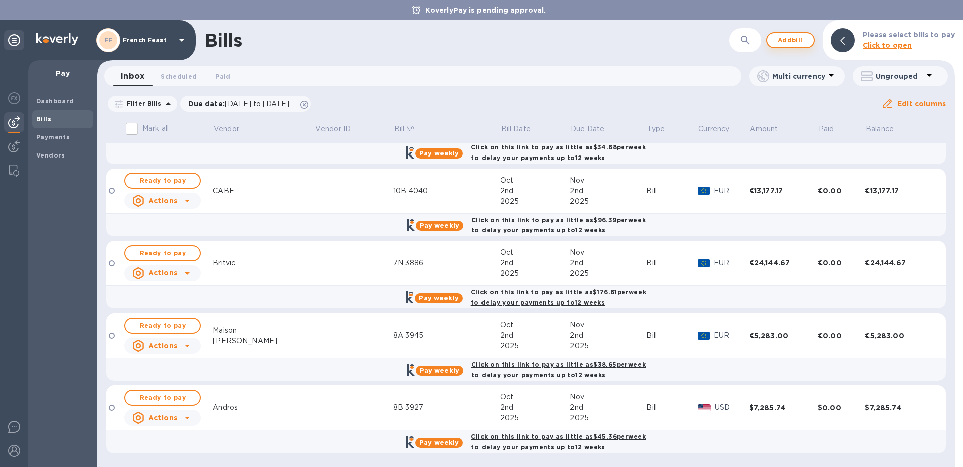
click at [793, 36] on span "Add bill" at bounding box center [791, 40] width 30 height 12
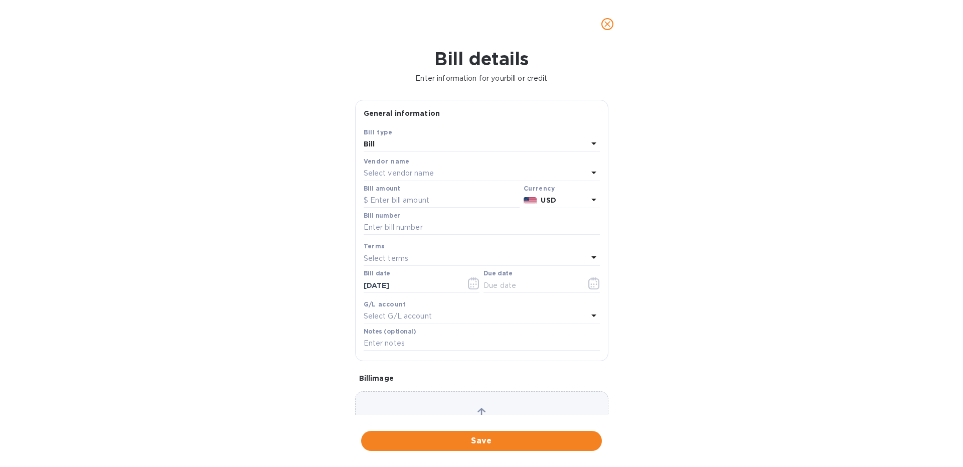
click at [404, 172] on p "Select vendor name" at bounding box center [399, 173] width 70 height 11
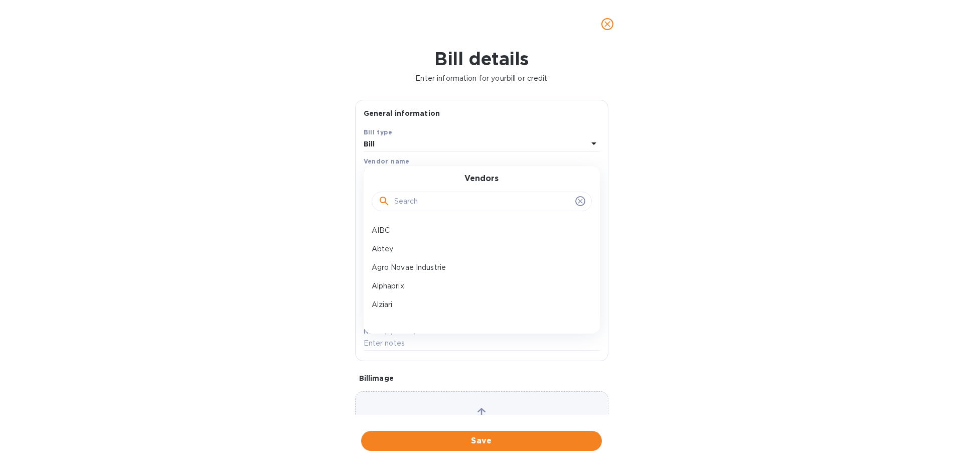
click at [414, 199] on input "text" at bounding box center [482, 201] width 177 height 15
type input "flav"
click at [413, 232] on p "[PERSON_NAME]" at bounding box center [478, 230] width 212 height 11
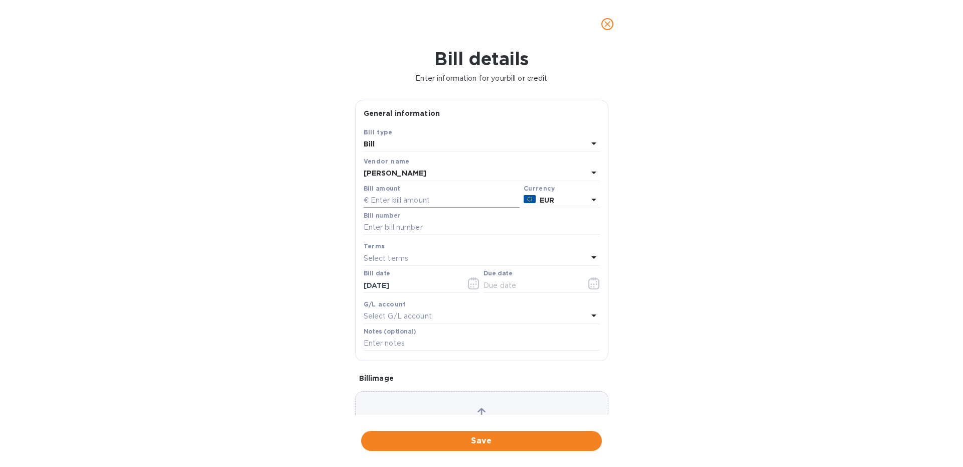
click at [393, 206] on input "text" at bounding box center [442, 200] width 156 height 15
paste input "31,833.58"
type input "31,833.58"
click at [385, 230] on input "text" at bounding box center [482, 227] width 236 height 15
type input "8B 3878"
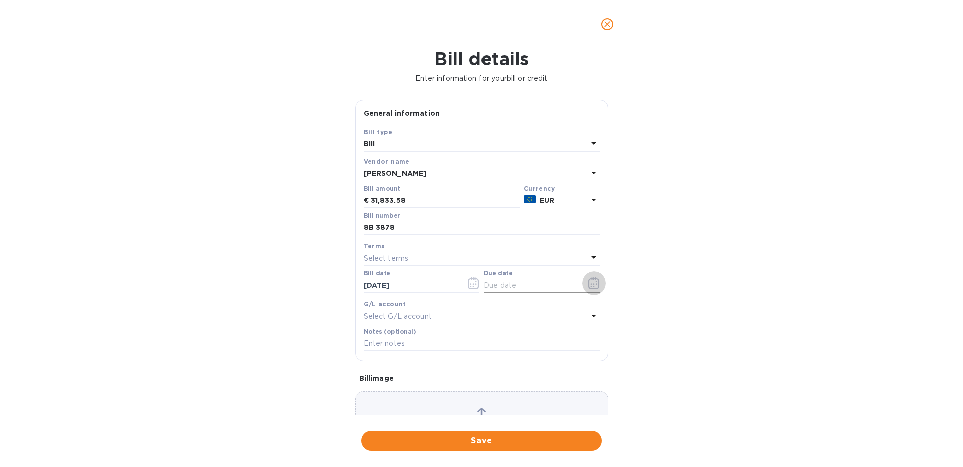
click at [595, 286] on icon "button" at bounding box center [595, 283] width 12 height 12
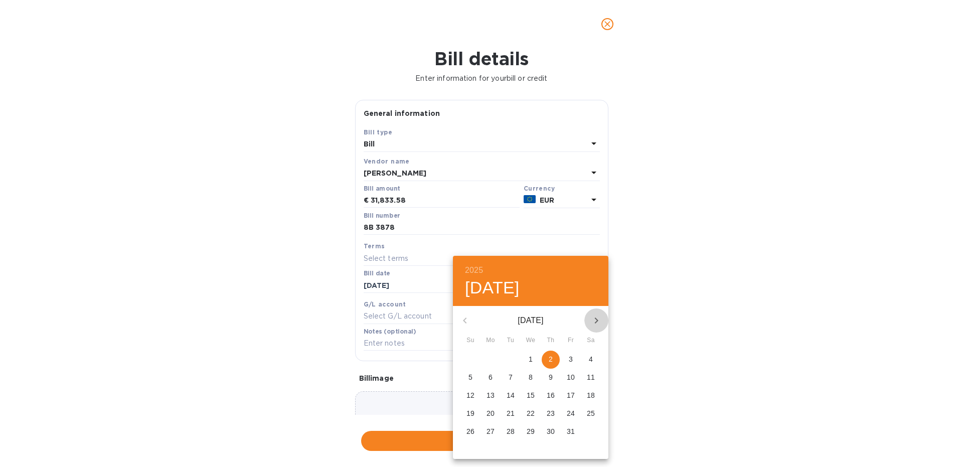
click at [597, 318] on icon "button" at bounding box center [597, 321] width 12 height 12
click at [469, 378] on p "2" at bounding box center [471, 377] width 4 height 10
type input "[DATE]"
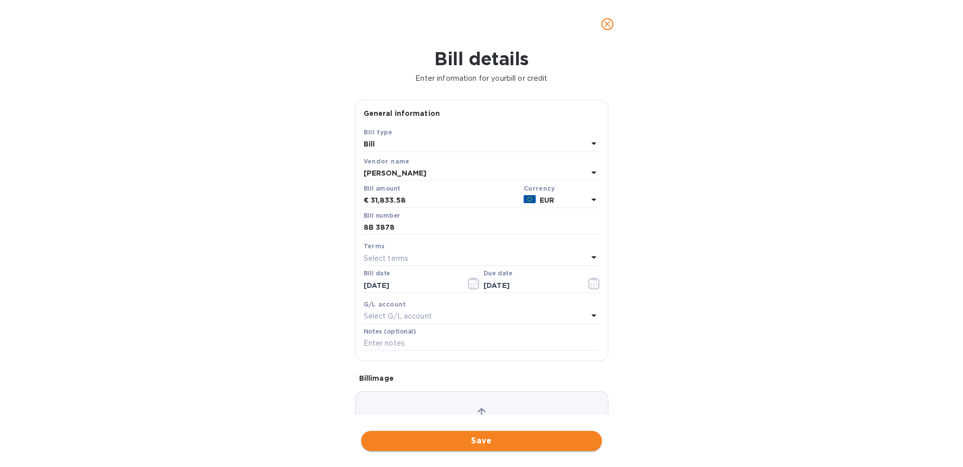
click at [462, 441] on span "Save" at bounding box center [481, 441] width 225 height 12
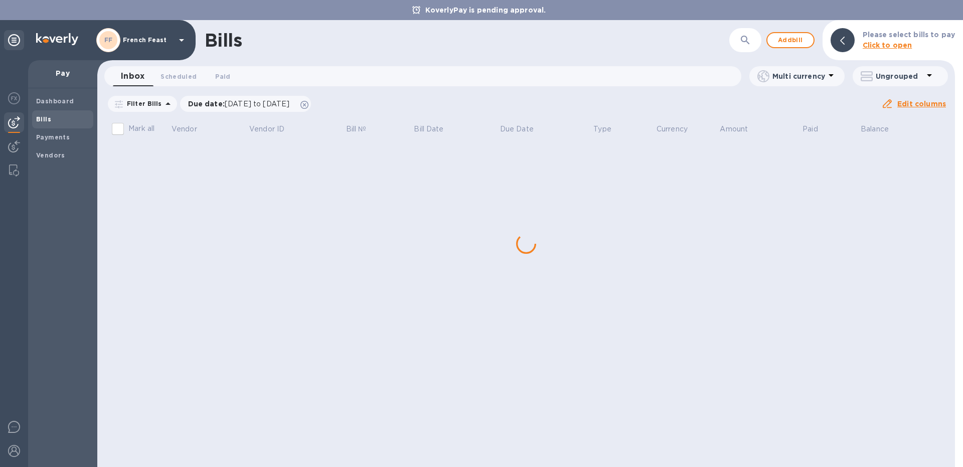
scroll to position [0, 0]
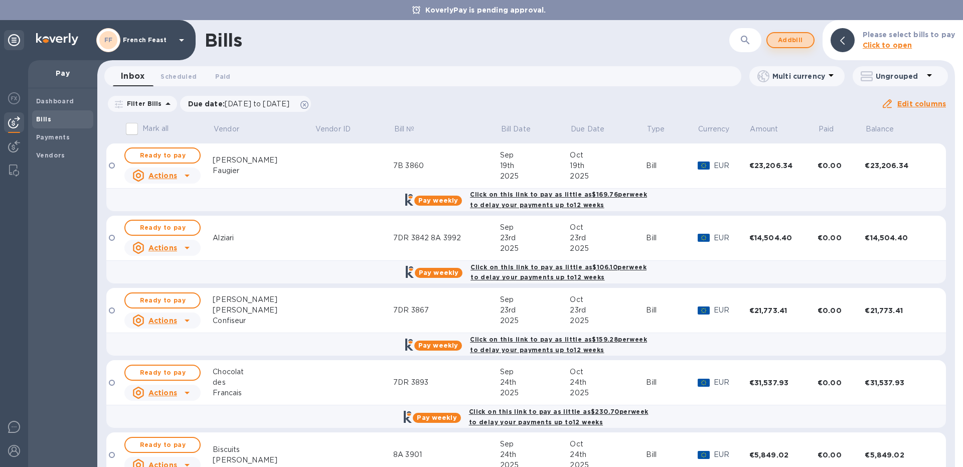
click at [787, 39] on span "Add bill" at bounding box center [791, 40] width 30 height 12
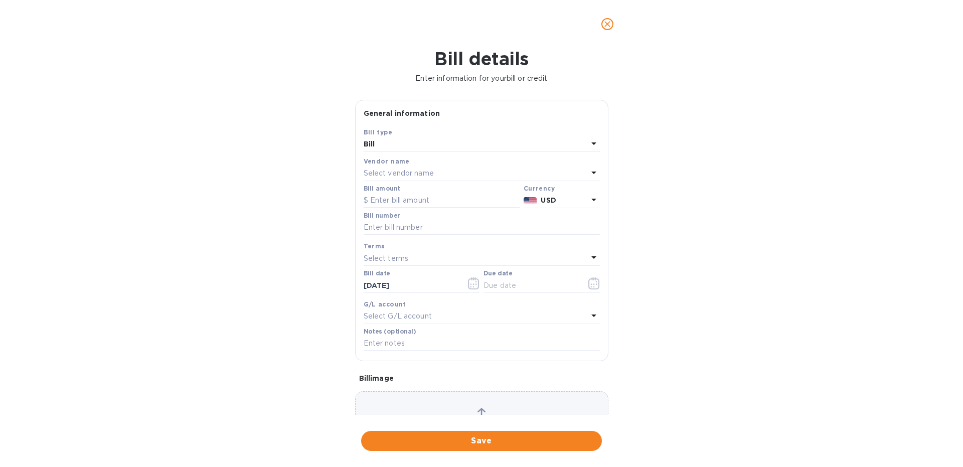
click at [420, 166] on div "Vendor name" at bounding box center [482, 161] width 236 height 11
click at [415, 171] on p "Select vendor name" at bounding box center [399, 173] width 70 height 11
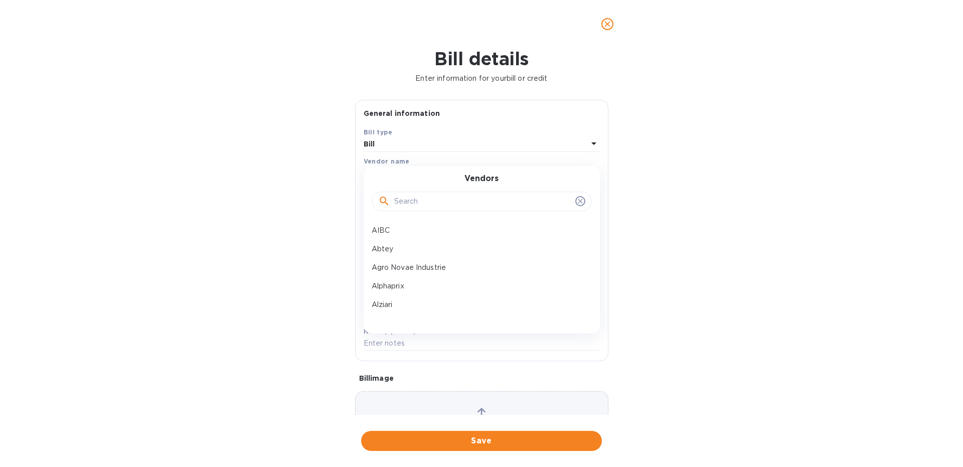
click at [403, 204] on input "text" at bounding box center [482, 201] width 177 height 15
type input "fav"
click at [427, 228] on p "Naturgie - Favols" at bounding box center [478, 230] width 212 height 11
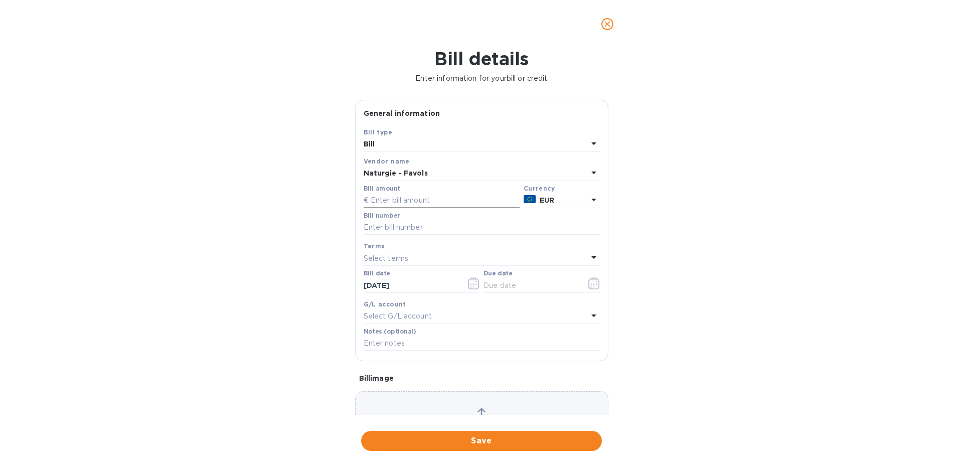
click at [386, 196] on input "text" at bounding box center [442, 200] width 156 height 15
paste input "2,756.84"
type input "2,756.84"
click at [397, 233] on input "text" at bounding box center [482, 227] width 236 height 15
type input "8B 3908"
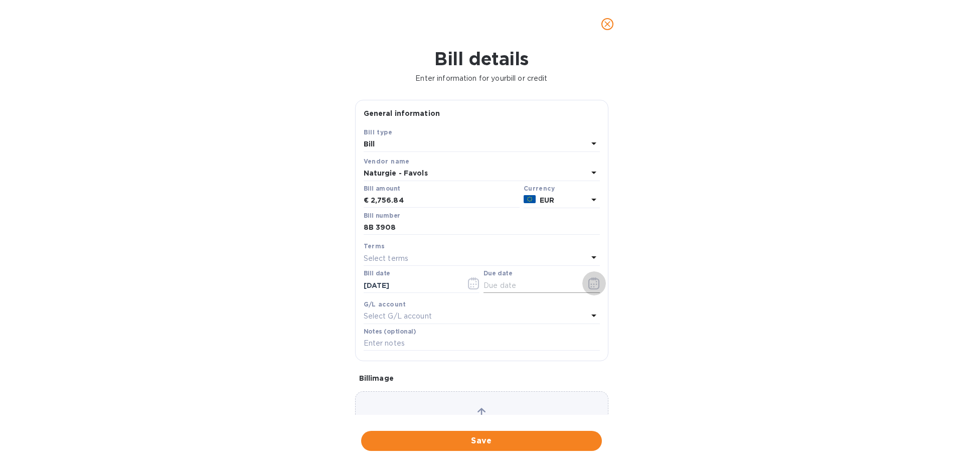
click at [591, 286] on icon "button" at bounding box center [595, 283] width 12 height 12
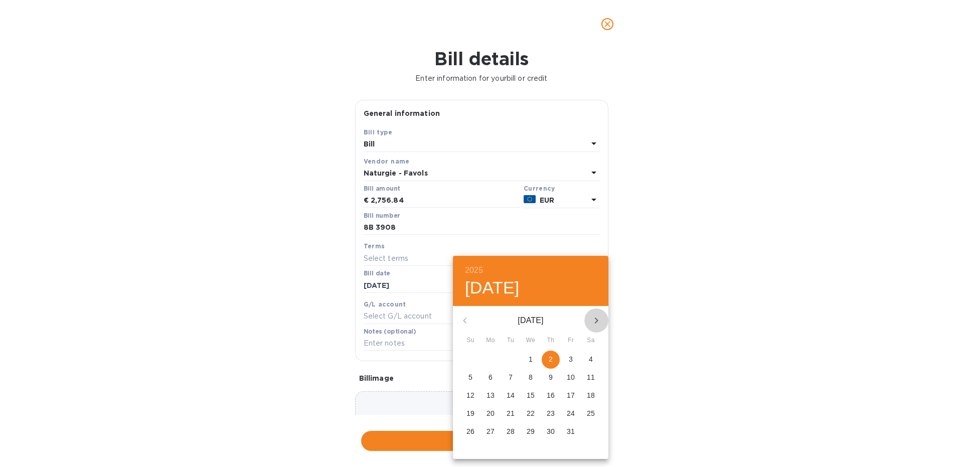
click at [598, 318] on icon "button" at bounding box center [597, 321] width 12 height 12
click at [474, 375] on span "2" at bounding box center [471, 377] width 18 height 10
type input "[DATE]"
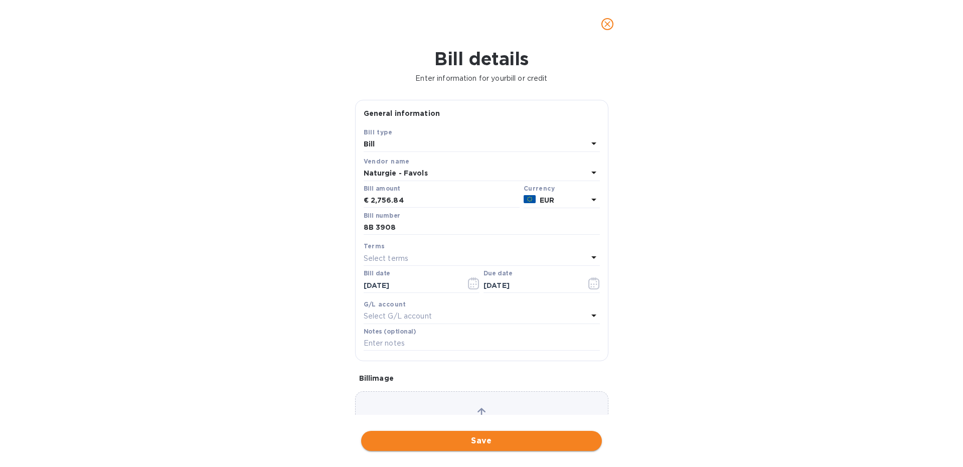
click at [443, 438] on span "Save" at bounding box center [481, 441] width 225 height 12
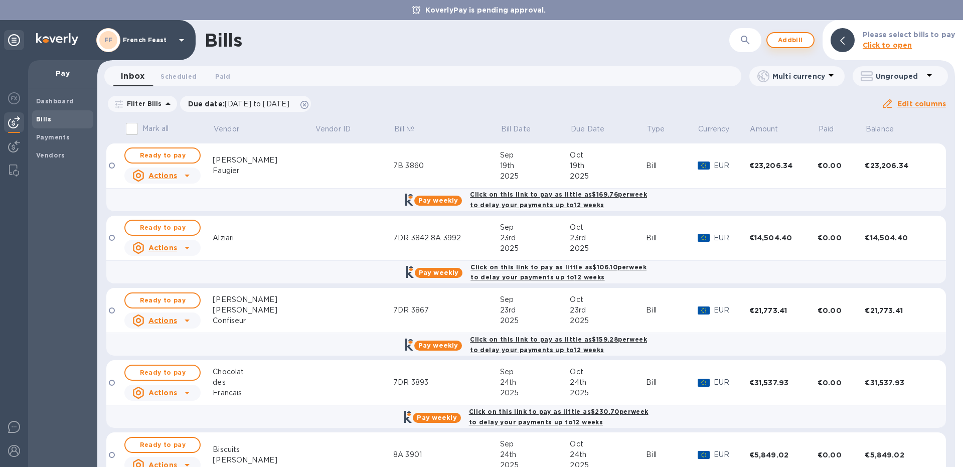
click at [790, 42] on span "Add bill" at bounding box center [791, 40] width 30 height 12
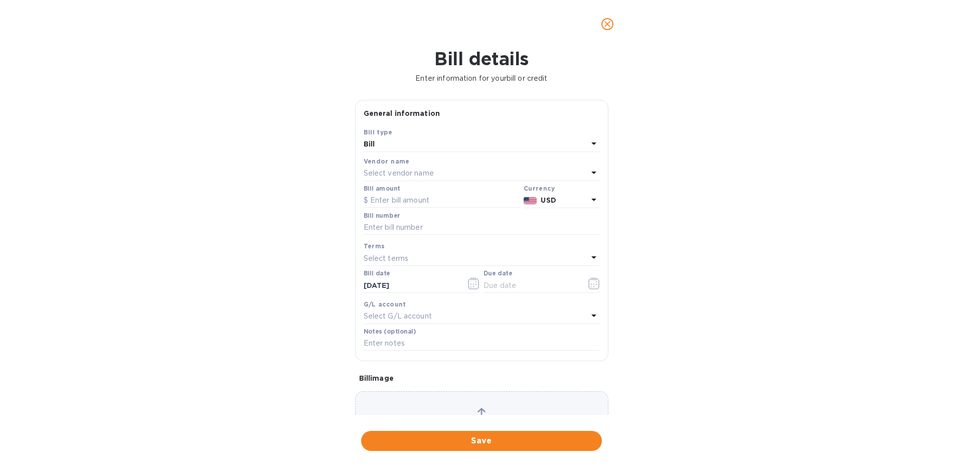
click at [383, 176] on p "Select vendor name" at bounding box center [399, 173] width 70 height 11
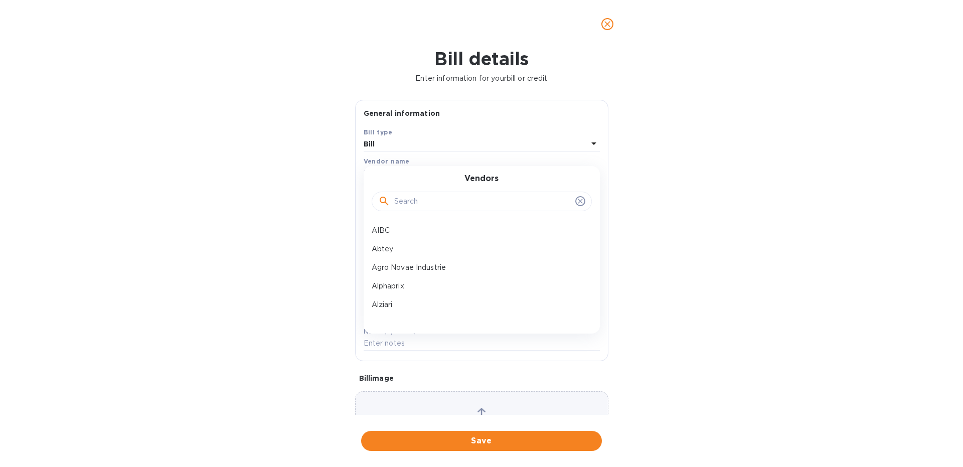
click at [432, 207] on input "text" at bounding box center [482, 201] width 177 height 15
type input "hei"
click at [435, 225] on div "[PERSON_NAME]" at bounding box center [478, 230] width 220 height 19
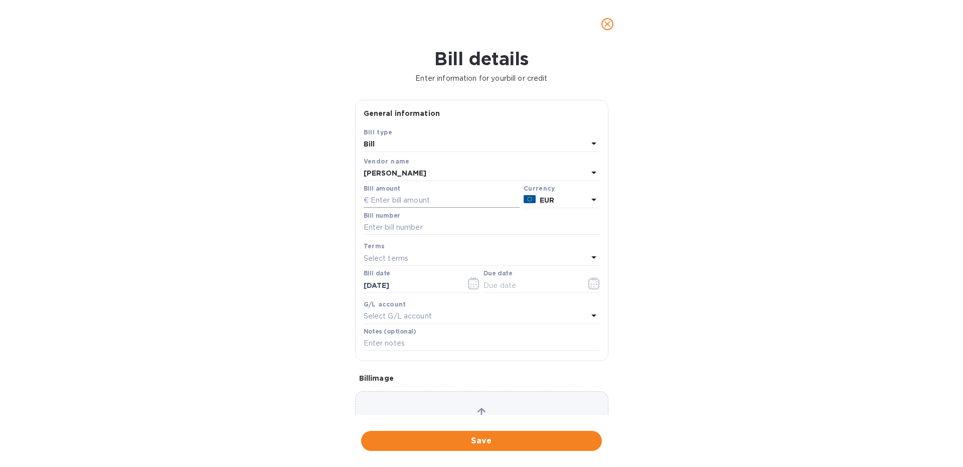
click at [378, 200] on input "text" at bounding box center [442, 200] width 156 height 15
paste input "5,811.00"
type input "5,811.00"
click at [388, 221] on input "text" at bounding box center [482, 227] width 236 height 15
type input "8B 3877"
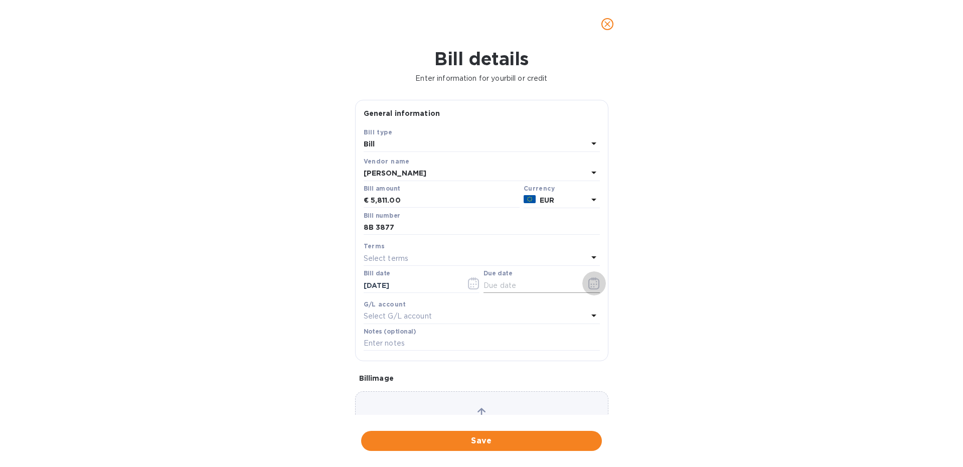
click at [593, 285] on icon "button" at bounding box center [595, 283] width 12 height 12
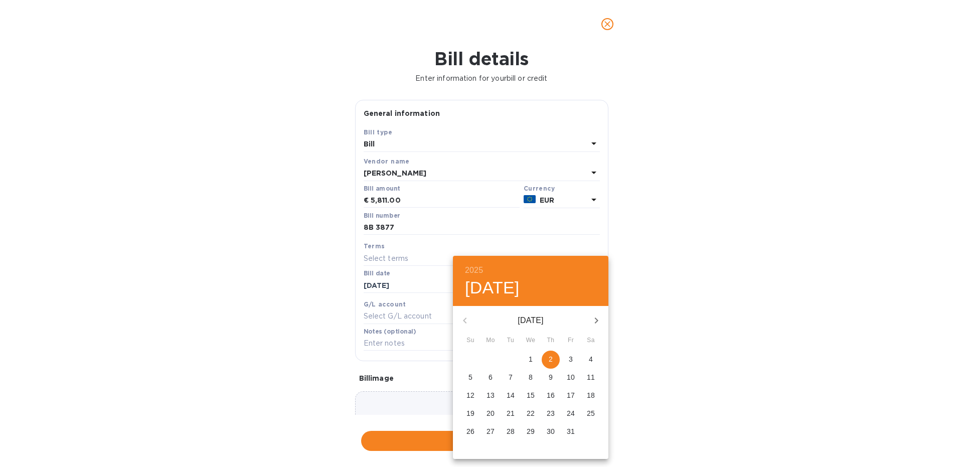
click at [592, 315] on icon "button" at bounding box center [597, 321] width 12 height 12
click at [470, 378] on p "2" at bounding box center [471, 377] width 4 height 10
type input "[DATE]"
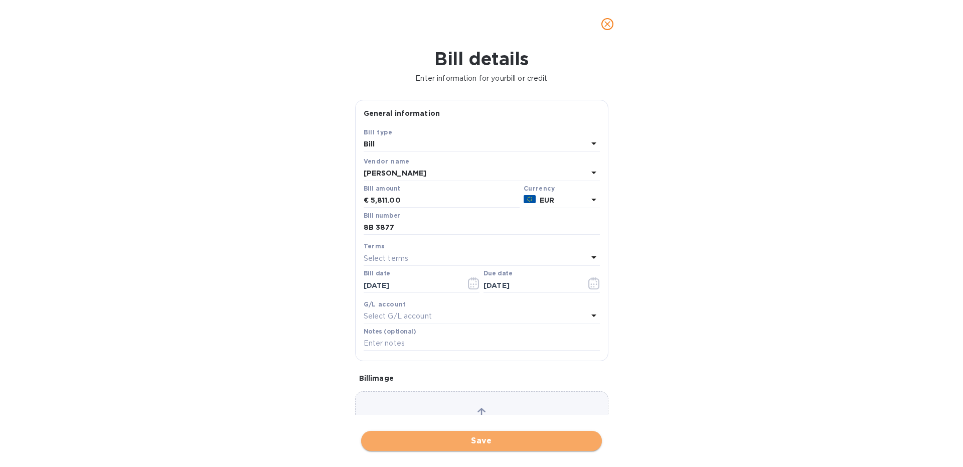
click at [534, 439] on span "Save" at bounding box center [481, 441] width 225 height 12
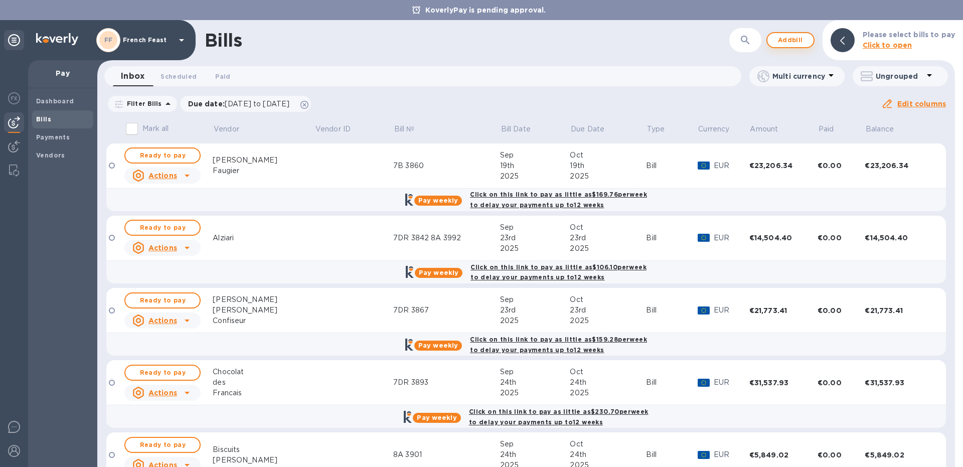
click at [805, 39] on span "Add bill" at bounding box center [791, 40] width 30 height 12
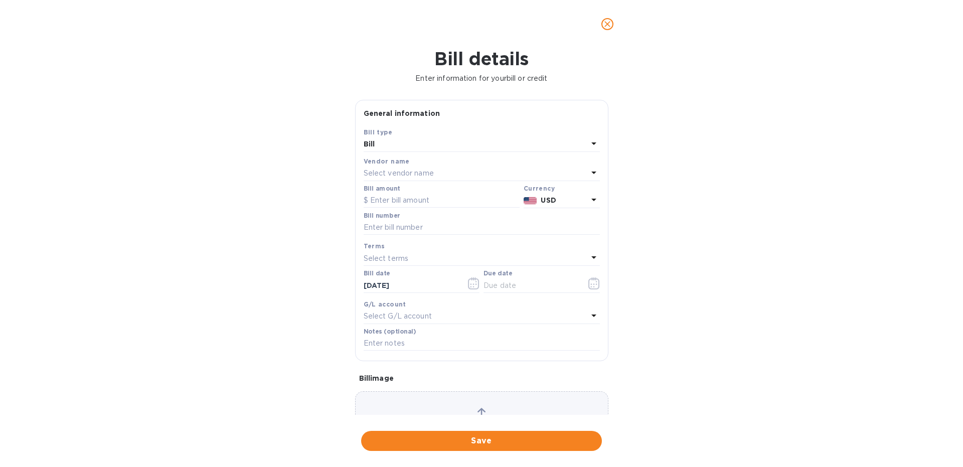
click at [377, 180] on div "Select vendor name" at bounding box center [476, 174] width 224 height 14
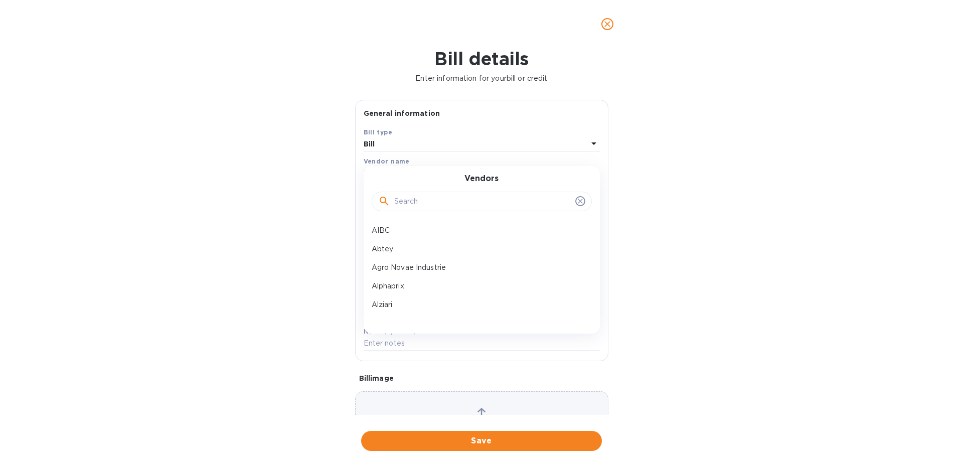
click at [414, 204] on input "text" at bounding box center [482, 201] width 177 height 15
type input "rega"
click at [415, 231] on p "Regals du Touquet" at bounding box center [478, 230] width 212 height 11
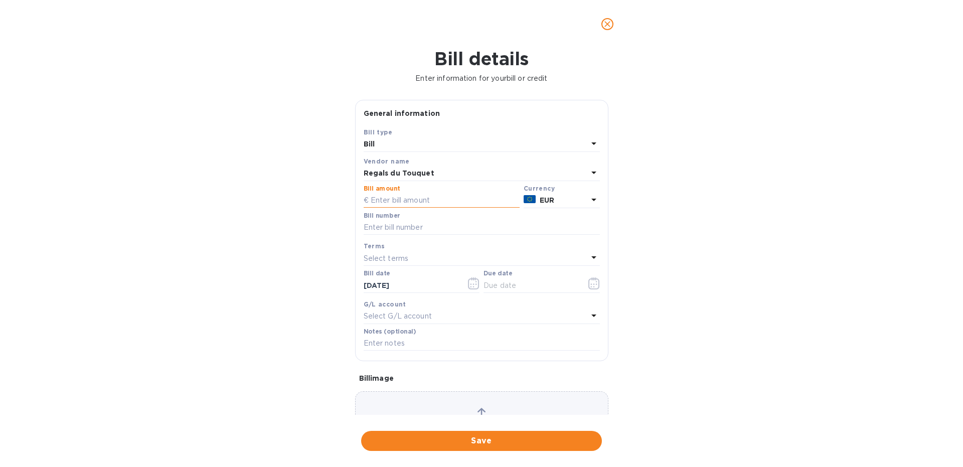
click at [383, 205] on input "text" at bounding box center [442, 200] width 156 height 15
paste input "2,635.20"
type input "2,635.20"
click at [396, 230] on input "text" at bounding box center [482, 227] width 236 height 15
type input "8B 3903"
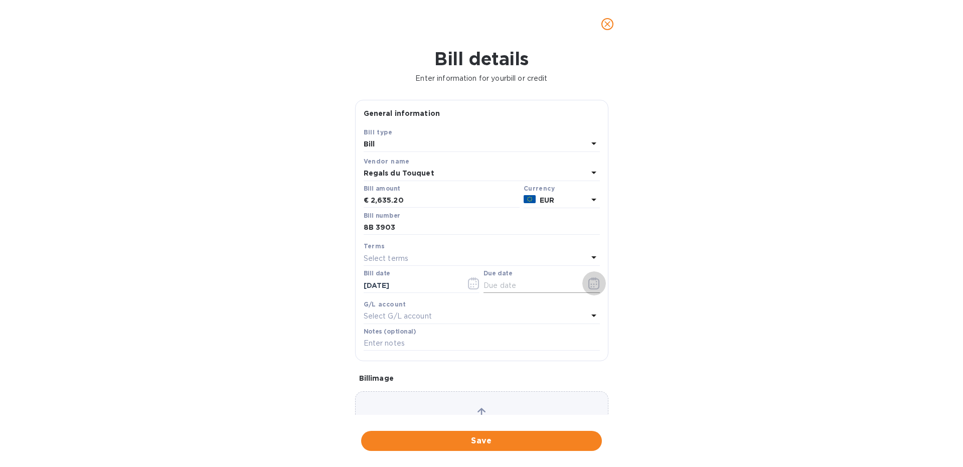
click at [593, 285] on icon "button" at bounding box center [595, 283] width 12 height 12
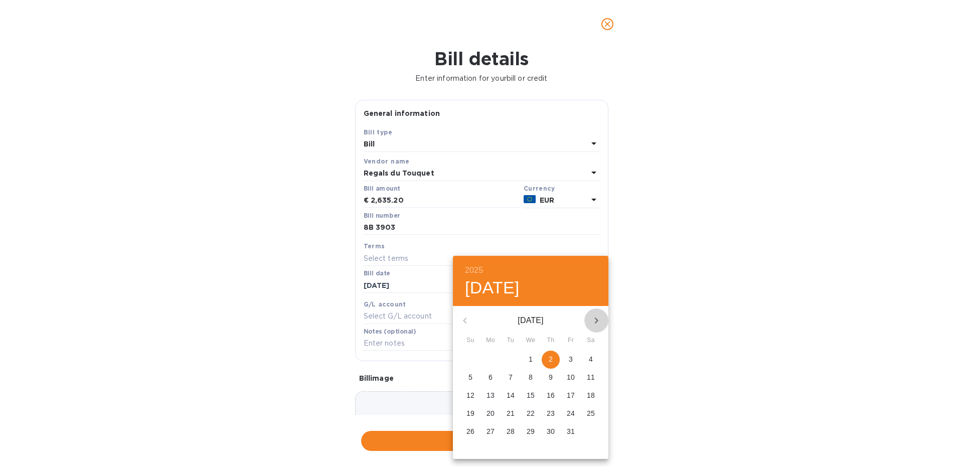
click at [593, 317] on icon "button" at bounding box center [597, 321] width 12 height 12
click at [471, 379] on p "2" at bounding box center [471, 377] width 4 height 10
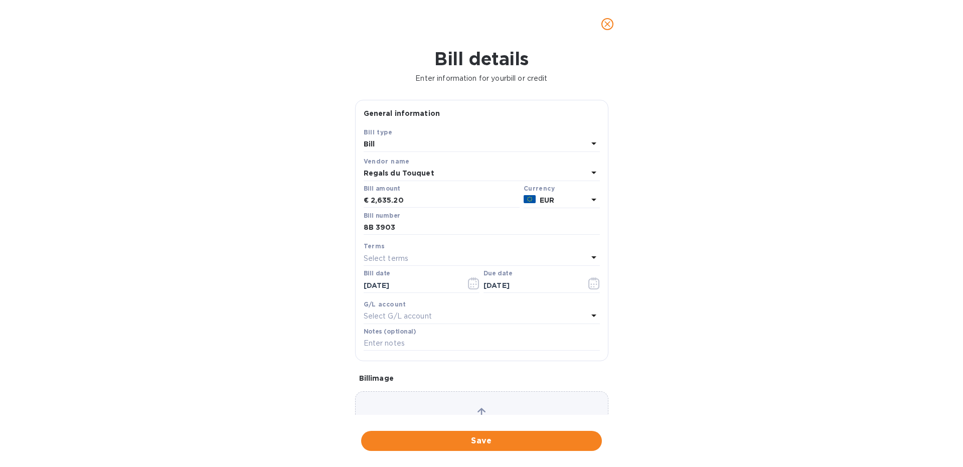
type input "[DATE]"
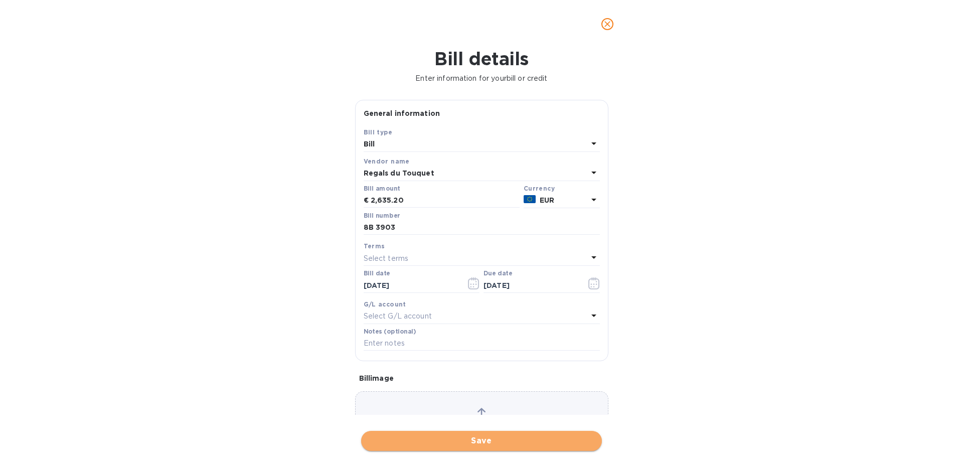
click at [407, 447] on span "Save" at bounding box center [481, 441] width 225 height 12
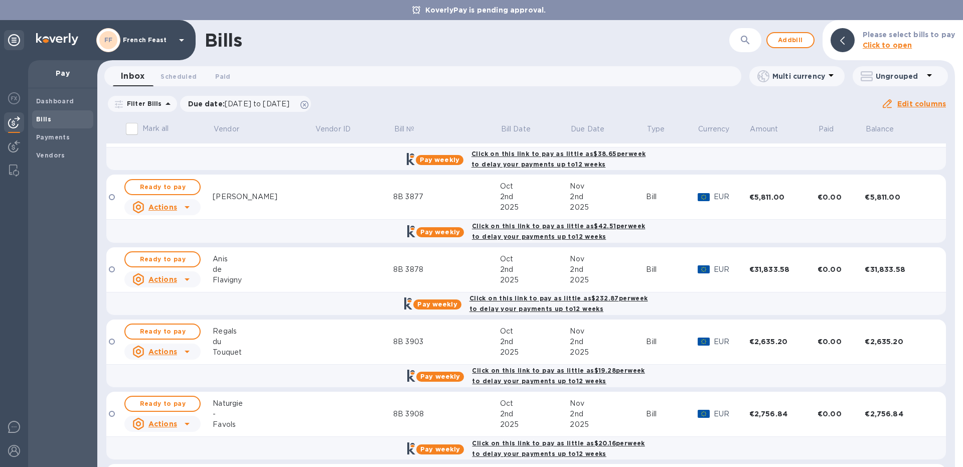
scroll to position [700, 0]
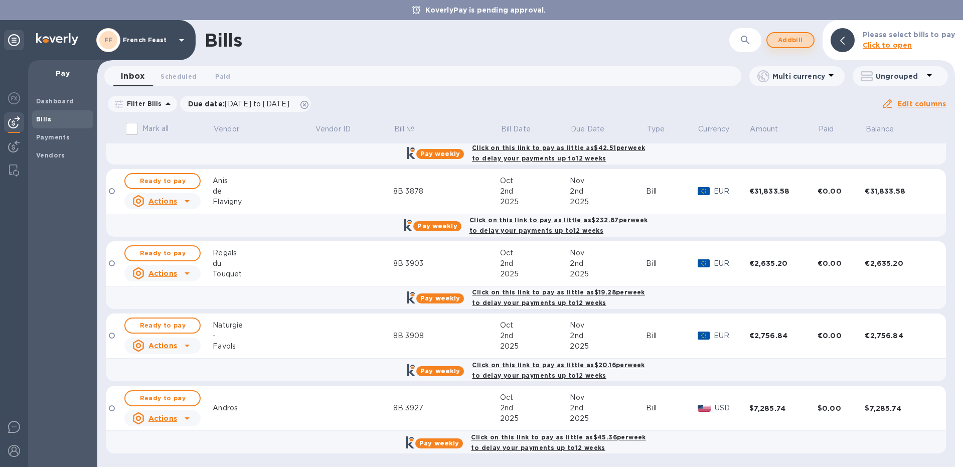
click at [806, 34] on span "Add bill" at bounding box center [791, 40] width 30 height 12
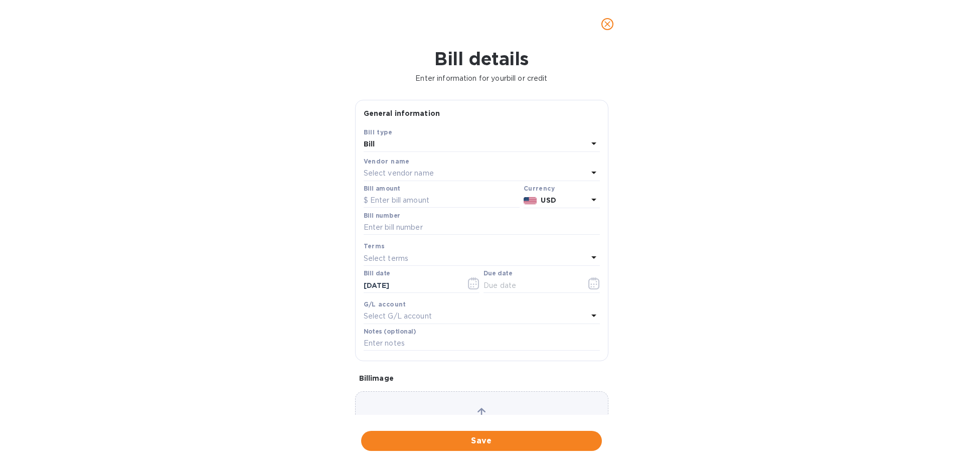
click at [366, 174] on p "Select vendor name" at bounding box center [399, 173] width 70 height 11
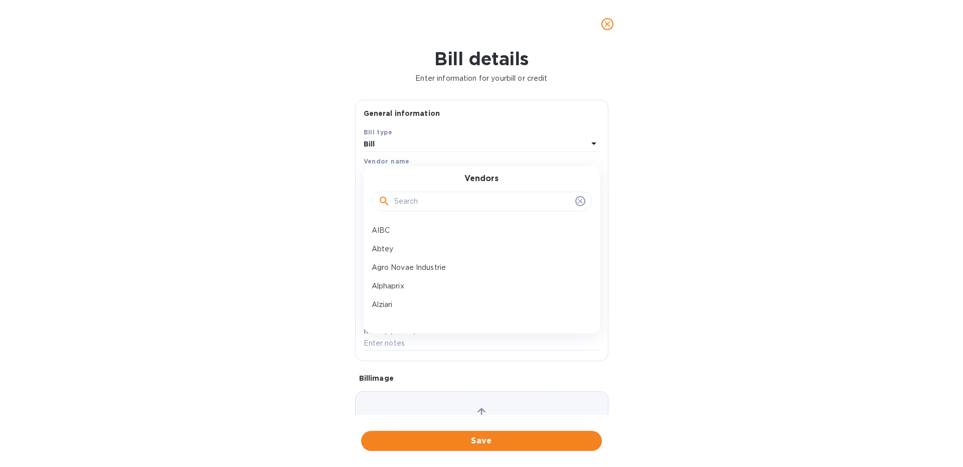
click at [409, 199] on input "text" at bounding box center [482, 201] width 177 height 15
type input "t"
type input "lo"
click at [411, 310] on p "Loc [PERSON_NAME]" at bounding box center [478, 305] width 212 height 11
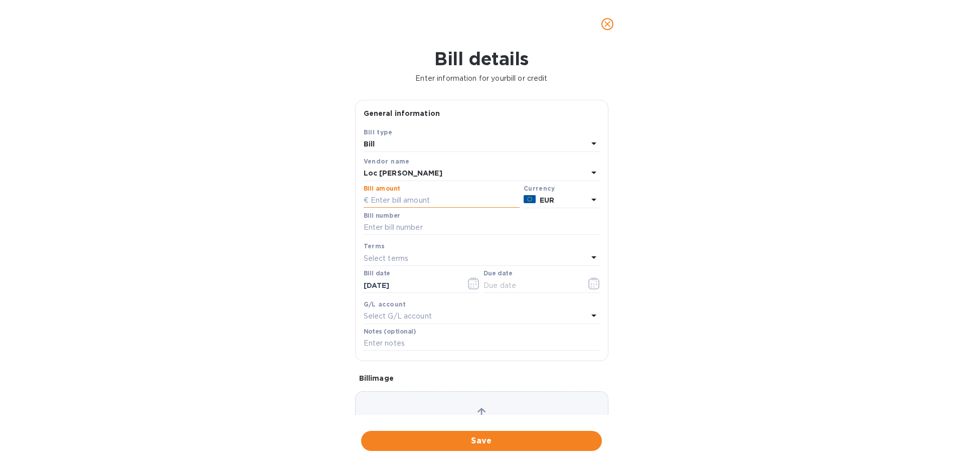
click at [386, 198] on input "text" at bounding box center [442, 200] width 156 height 15
paste input "4,764.36"
type input "4,764.36"
click at [391, 226] on input "text" at bounding box center [482, 227] width 236 height 15
type input "8B 3873"
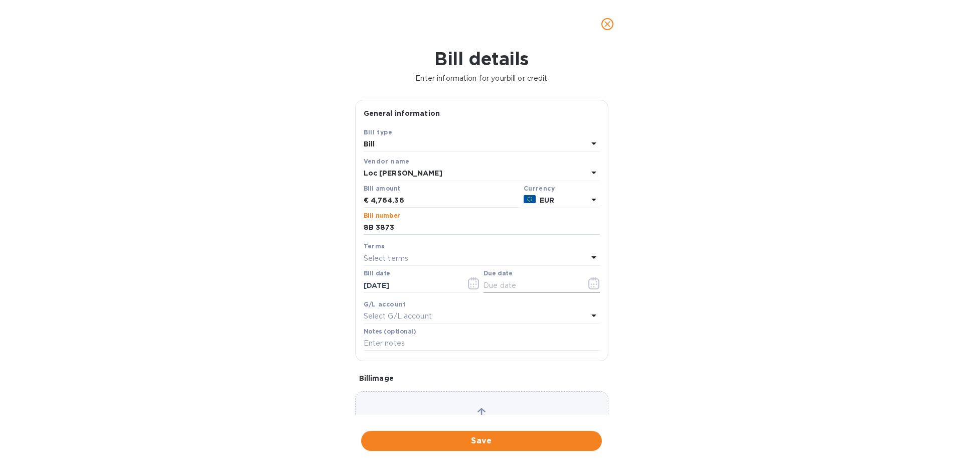
click at [589, 284] on icon "button" at bounding box center [595, 283] width 12 height 12
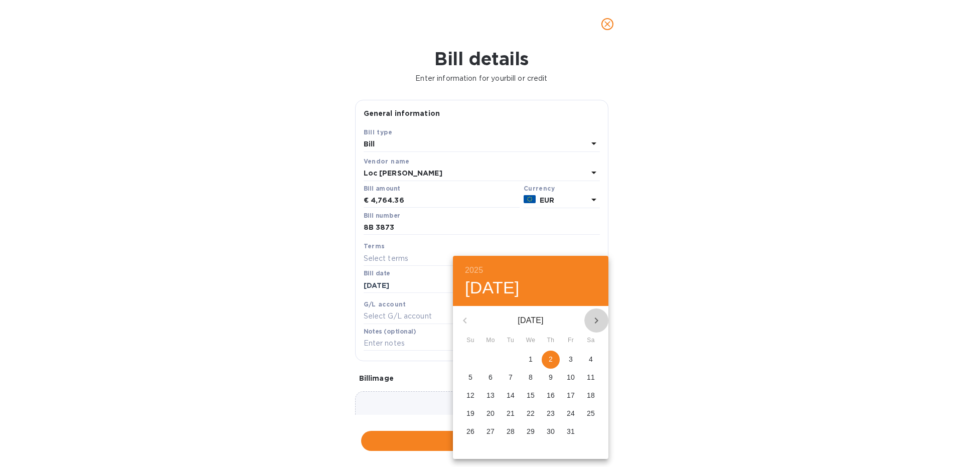
click at [594, 316] on icon "button" at bounding box center [597, 321] width 12 height 12
click at [470, 376] on p "2" at bounding box center [471, 377] width 4 height 10
type input "[DATE]"
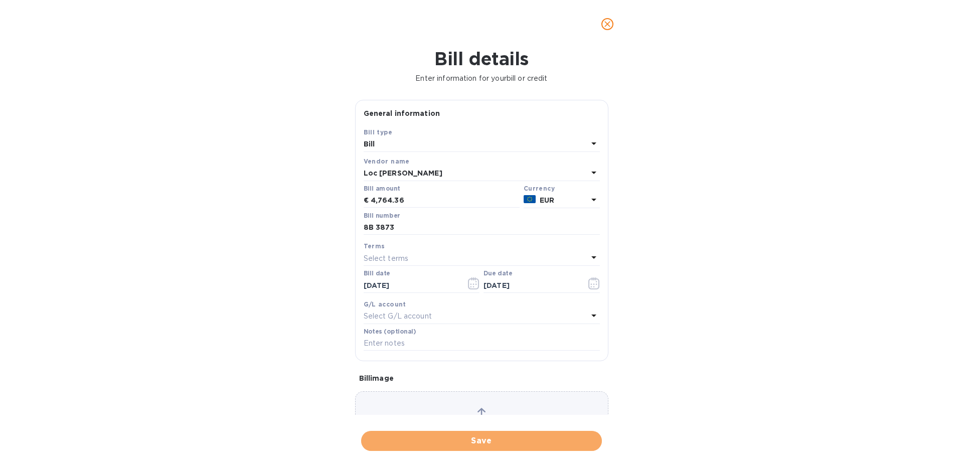
click at [455, 445] on span "Save" at bounding box center [481, 441] width 225 height 12
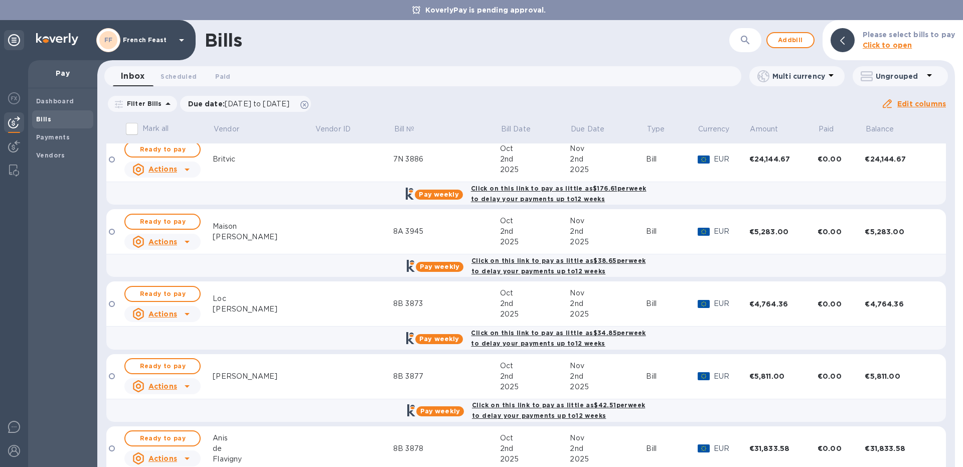
scroll to position [510, 0]
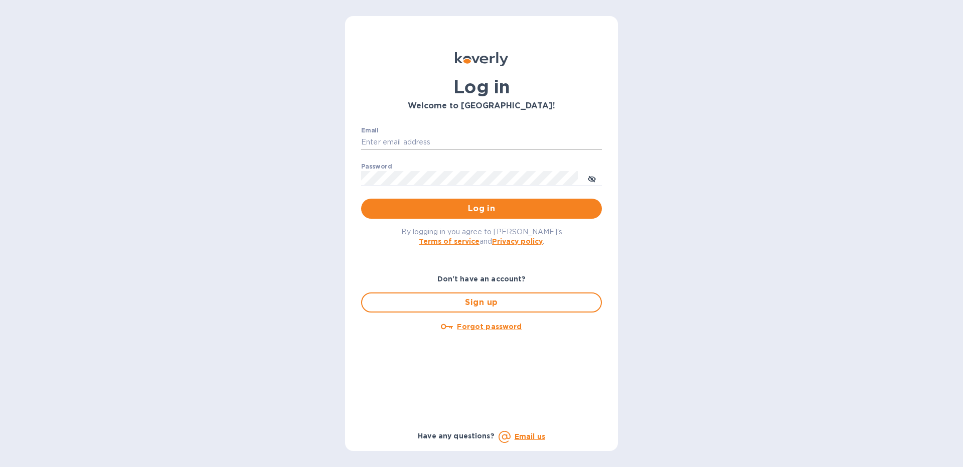
click at [364, 138] on input "Email" at bounding box center [481, 142] width 241 height 15
type input "[EMAIL_ADDRESS][DOMAIN_NAME]"
click at [361, 199] on button "Log in" at bounding box center [481, 209] width 241 height 20
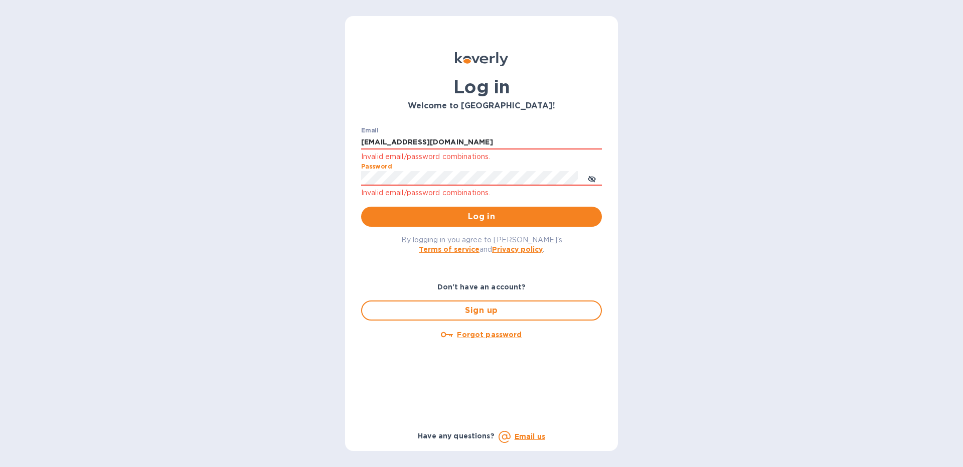
click at [361, 207] on button "Log in" at bounding box center [481, 217] width 241 height 20
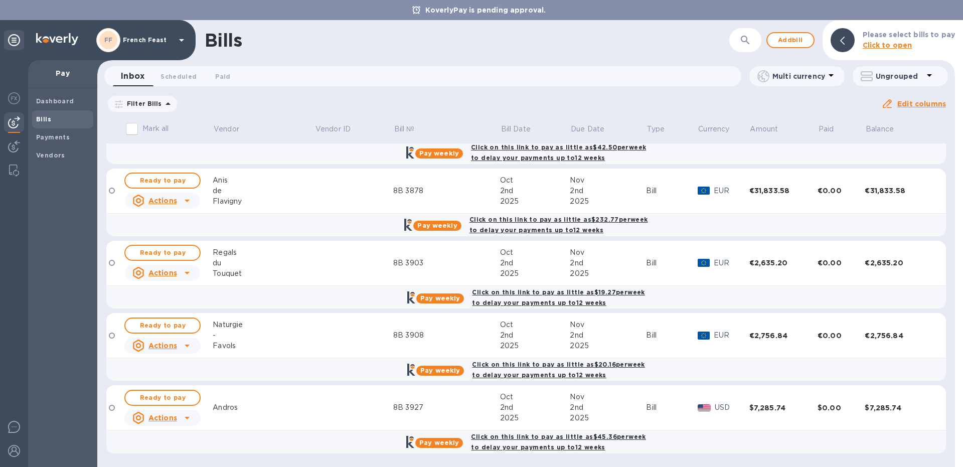
scroll to position [754, 0]
